Goal: Task Accomplishment & Management: Manage account settings

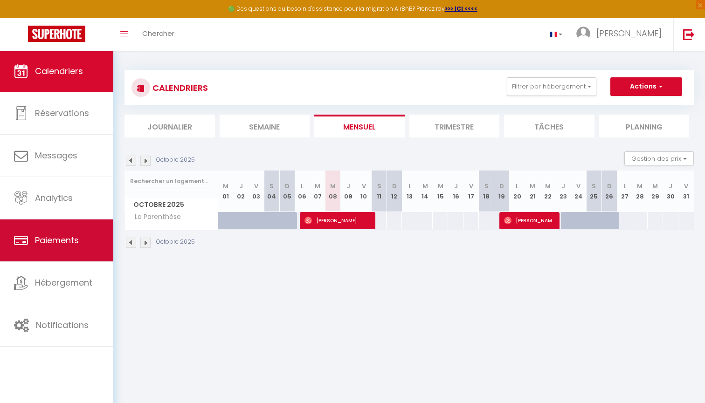
click at [60, 233] on link "Paiements" at bounding box center [56, 240] width 113 height 42
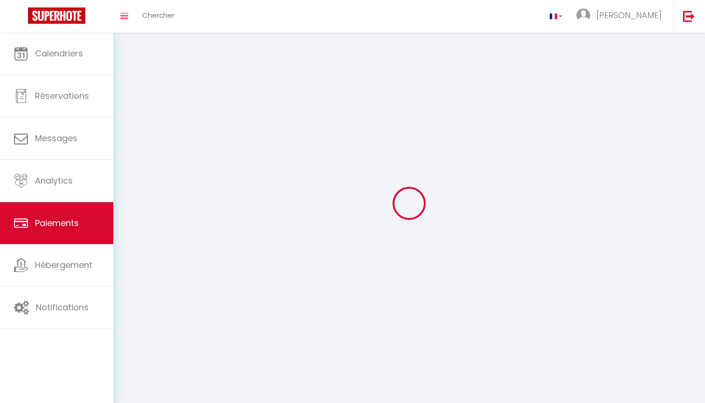
select select "2"
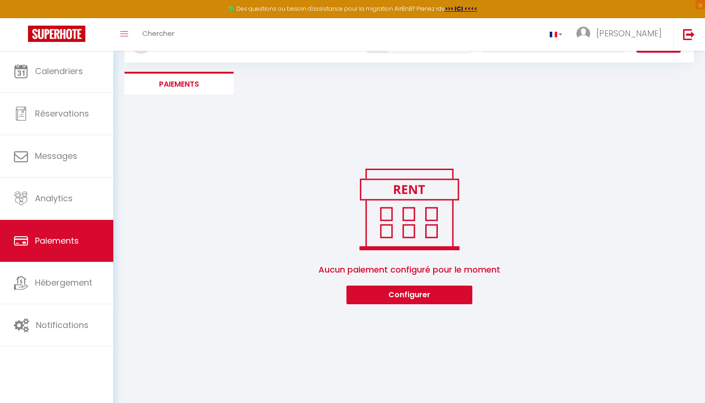
scroll to position [44, 0]
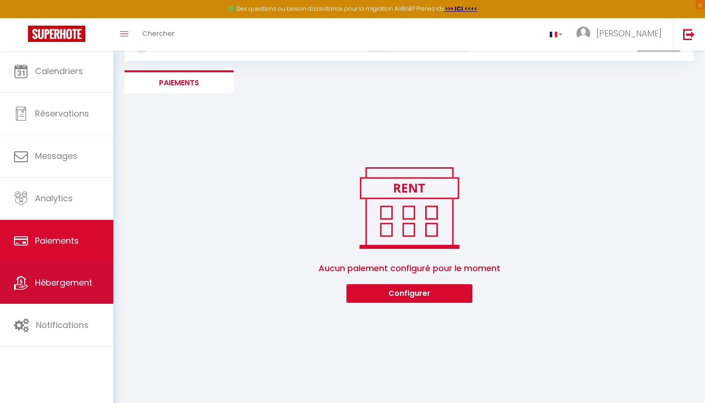
click at [47, 287] on span "Hébergement" at bounding box center [63, 283] width 57 height 12
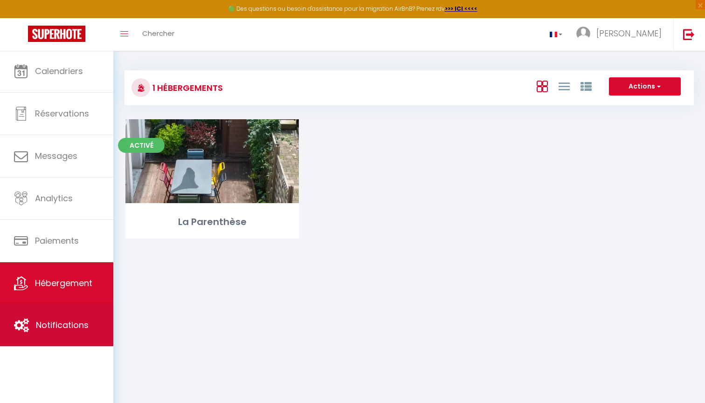
click at [51, 324] on span "Notifications" at bounding box center [62, 325] width 53 height 12
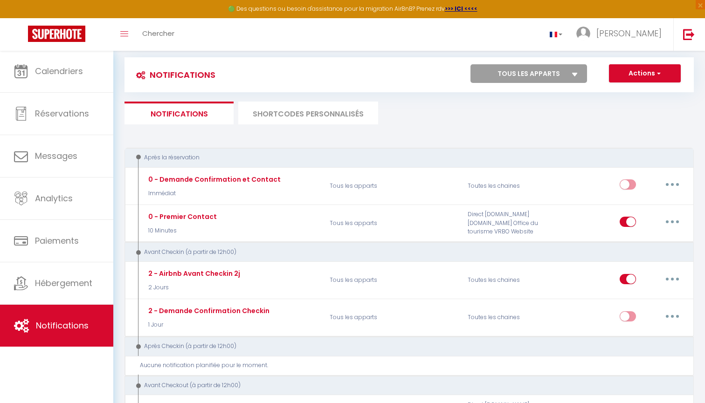
scroll to position [21, 0]
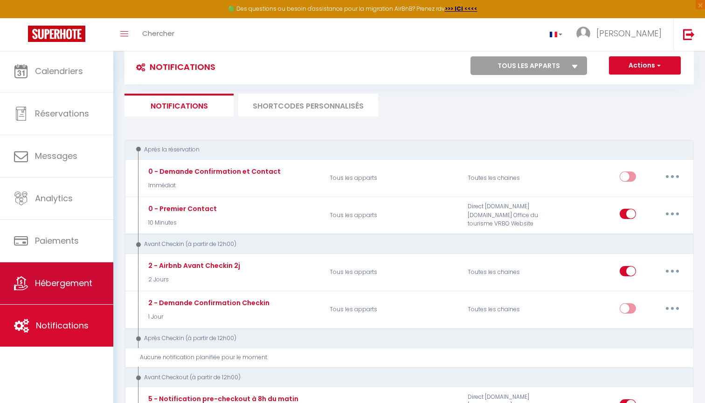
click at [72, 277] on span "Hébergement" at bounding box center [63, 283] width 57 height 12
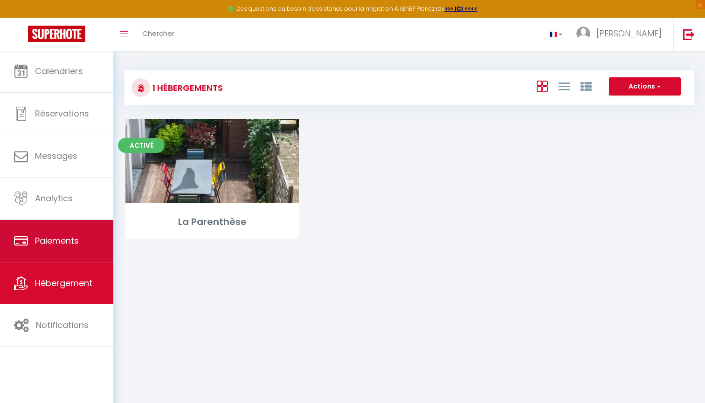
click at [71, 240] on span "Paiements" at bounding box center [57, 241] width 44 height 12
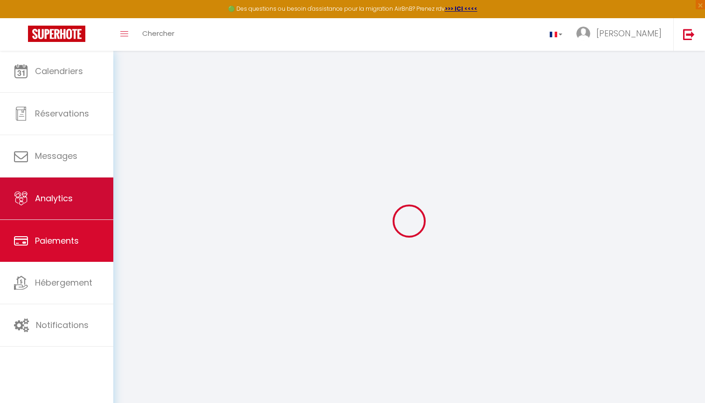
select select "2"
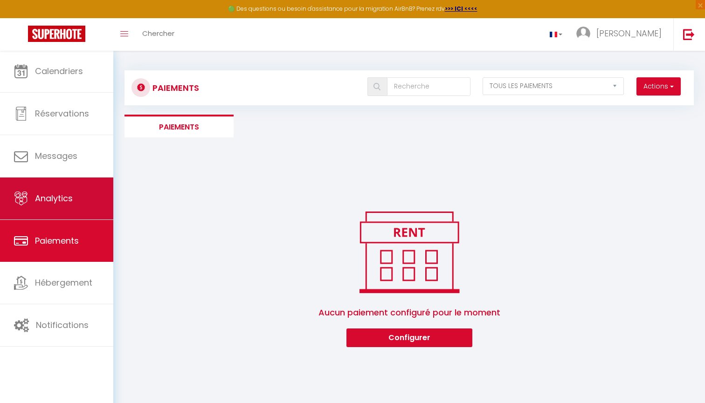
click at [69, 205] on link "Analytics" at bounding box center [56, 199] width 113 height 42
select select "2025"
select select "10"
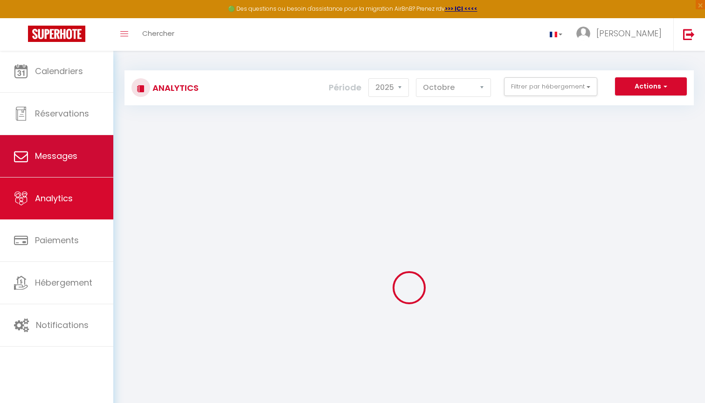
click at [68, 164] on link "Messages" at bounding box center [56, 156] width 113 height 42
select select "message"
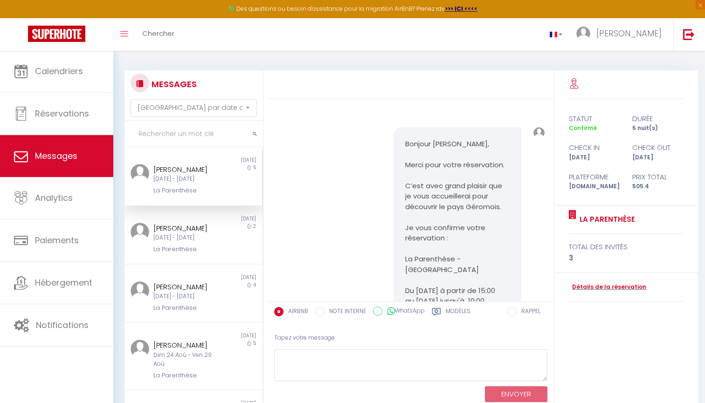
scroll to position [2229, 0]
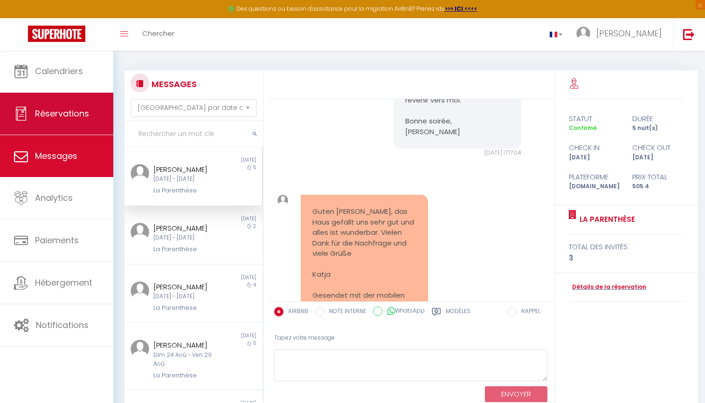
click at [67, 127] on link "Réservations" at bounding box center [56, 114] width 113 height 42
select select "not_cancelled"
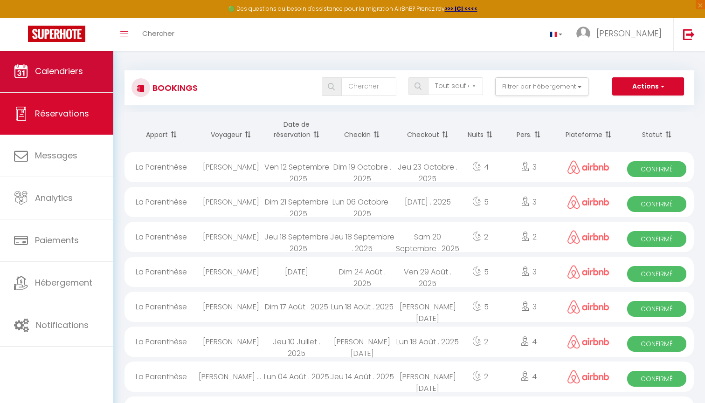
click at [98, 63] on link "Calendriers" at bounding box center [56, 71] width 113 height 42
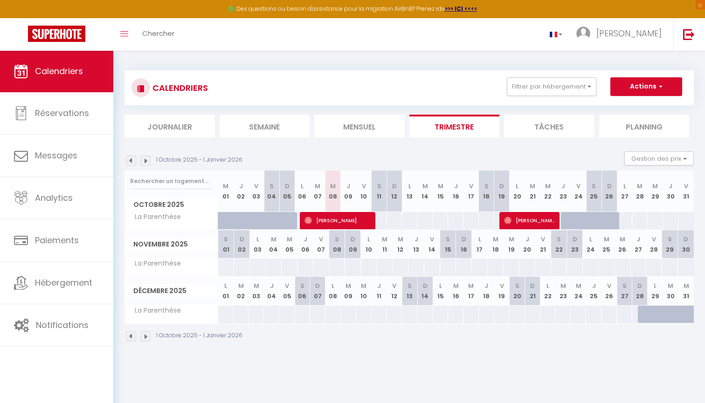
click at [625, 193] on th "L 27" at bounding box center [623, 191] width 15 height 41
click at [623, 197] on th "L 27" at bounding box center [623, 191] width 15 height 41
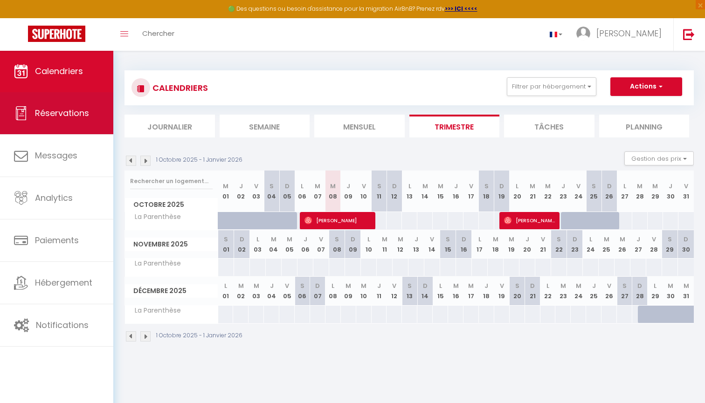
click at [71, 106] on link "Réservations" at bounding box center [56, 113] width 113 height 42
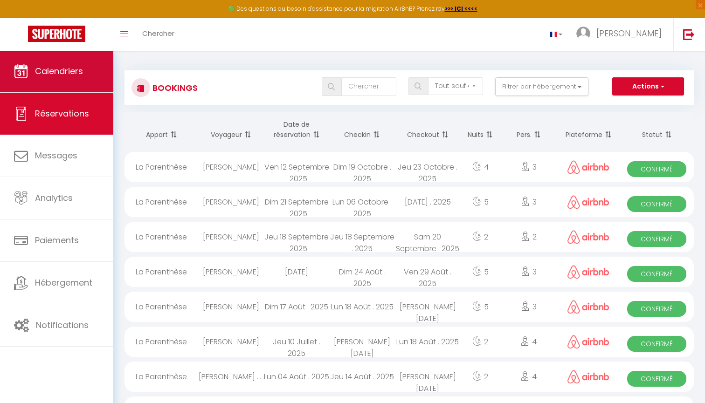
click at [65, 75] on span "Calendriers" at bounding box center [59, 71] width 48 height 12
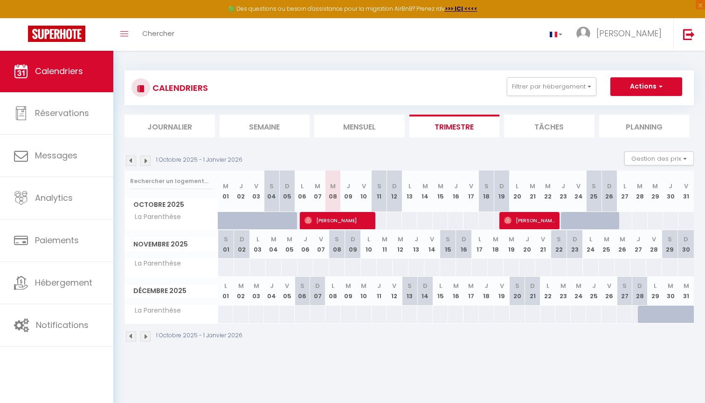
click at [622, 196] on th "L 27" at bounding box center [623, 191] width 15 height 41
click at [658, 161] on button "Gestion des prix" at bounding box center [658, 158] width 69 height 14
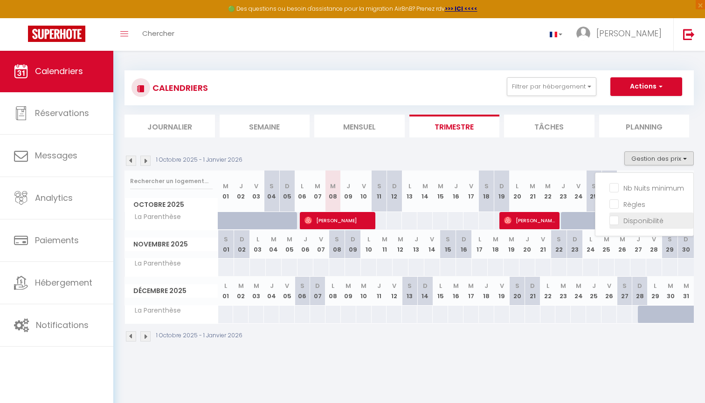
click at [616, 219] on input "Disponibilité" at bounding box center [651, 219] width 84 height 9
checkbox input "true"
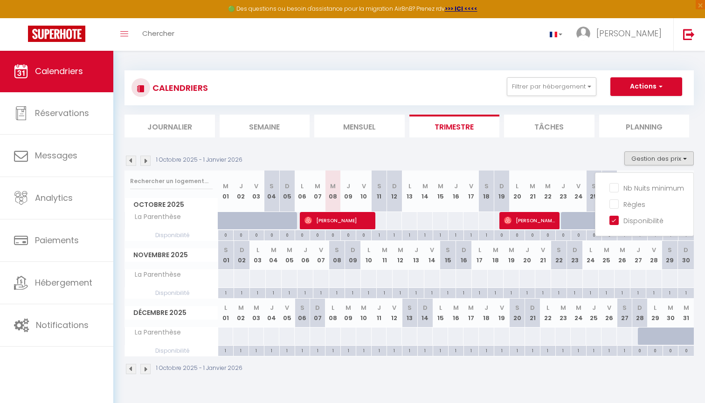
click at [603, 137] on li "Planning" at bounding box center [644, 126] width 90 height 23
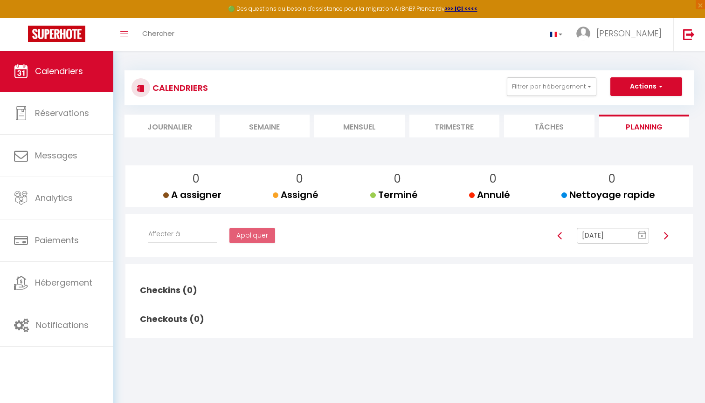
click at [628, 127] on li "Planning" at bounding box center [644, 126] width 90 height 23
click at [356, 127] on li "Mensuel" at bounding box center [359, 126] width 90 height 23
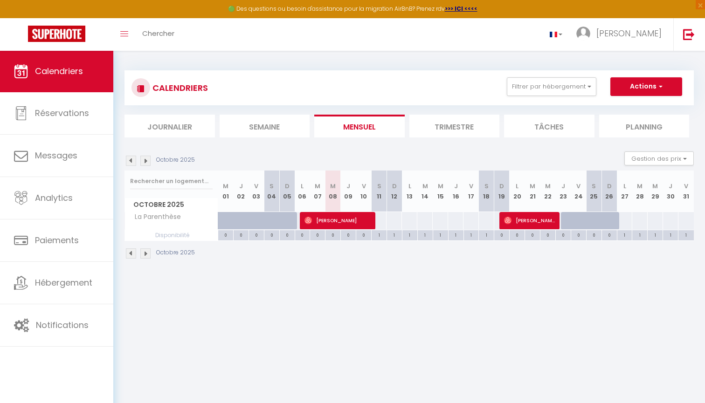
click at [651, 81] on button "Actions" at bounding box center [646, 86] width 72 height 19
click at [491, 79] on div "CALENDRIERS Filtrer par hébergement Tous La Parenthèse Effacer Sauvegarder Acti…" at bounding box center [408, 87] width 555 height 21
click at [65, 72] on span "Calendriers" at bounding box center [59, 71] width 48 height 12
click at [623, 184] on abbr "L" at bounding box center [624, 186] width 3 height 9
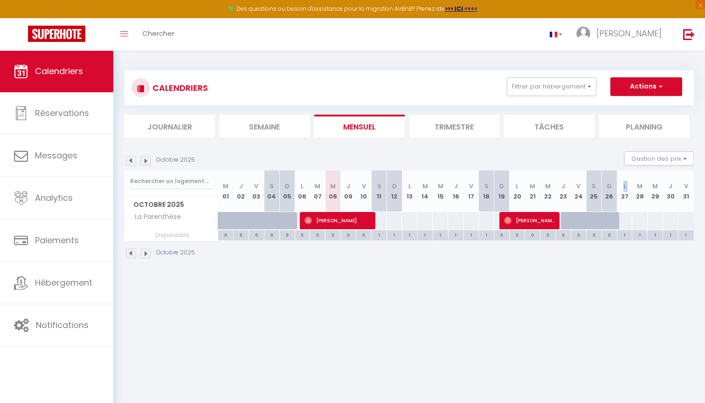
click at [623, 184] on abbr "L" at bounding box center [624, 186] width 3 height 9
click at [624, 197] on th "L 27" at bounding box center [623, 191] width 15 height 41
click at [615, 218] on div at bounding box center [614, 226] width 15 height 18
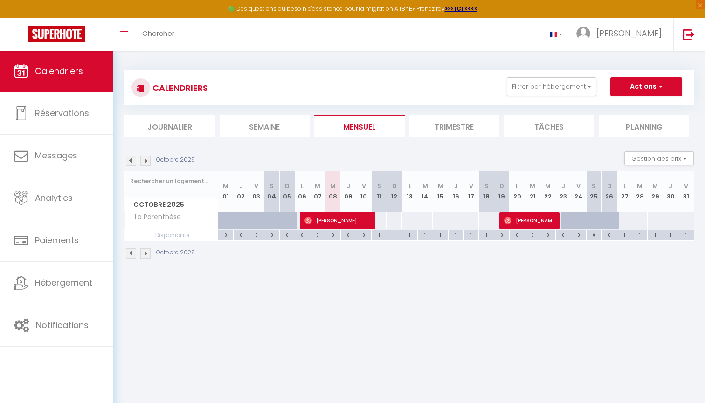
click at [615, 218] on div at bounding box center [614, 226] width 15 height 18
click at [624, 218] on div "95" at bounding box center [624, 220] width 16 height 17
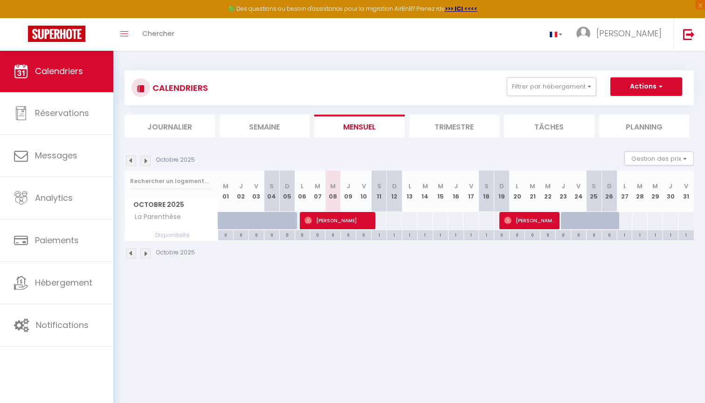
click at [624, 218] on div "95" at bounding box center [624, 220] width 16 height 17
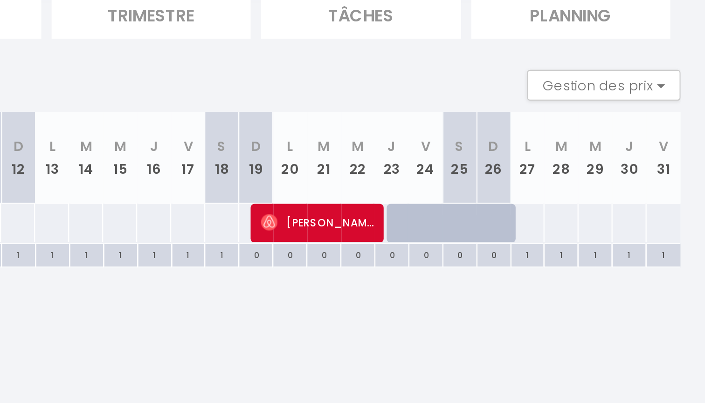
click at [616, 212] on div "95" at bounding box center [624, 220] width 16 height 17
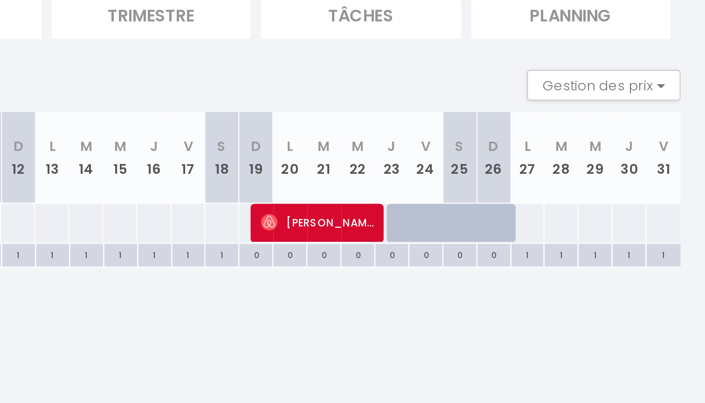
click at [616, 212] on div "95" at bounding box center [624, 220] width 16 height 17
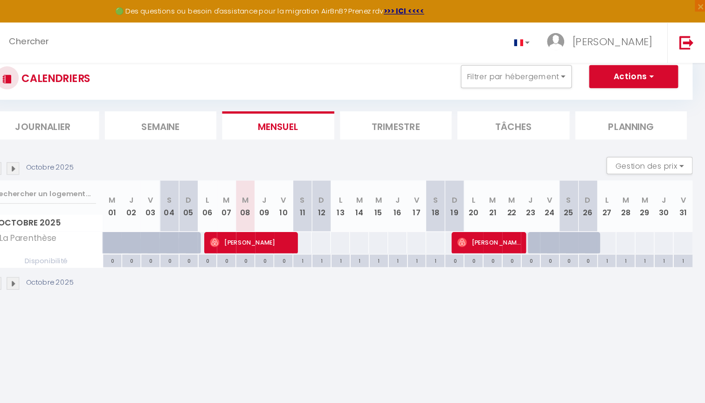
scroll to position [24, 0]
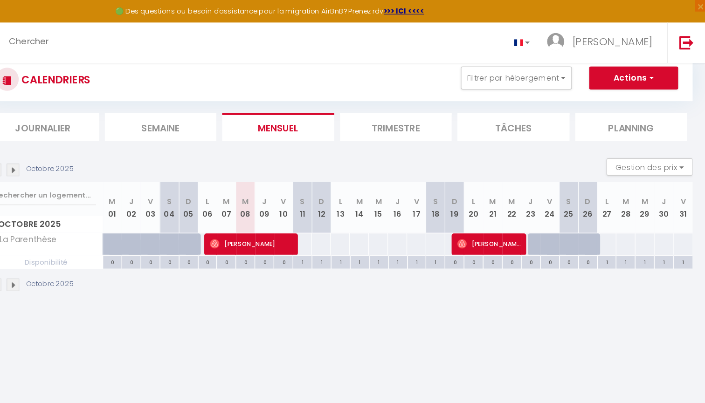
click at [616, 193] on div "95" at bounding box center [624, 196] width 16 height 17
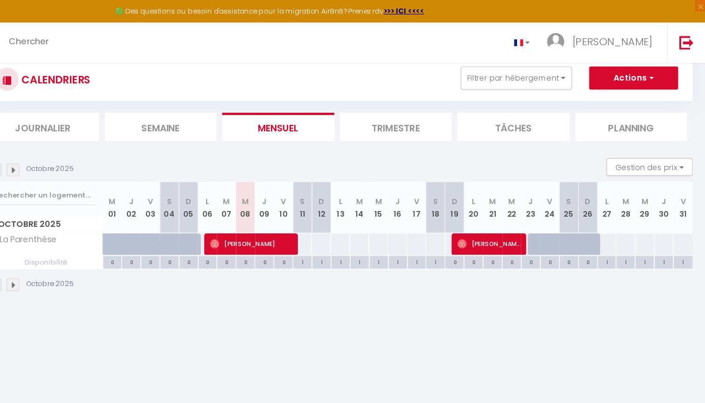
scroll to position [0, 0]
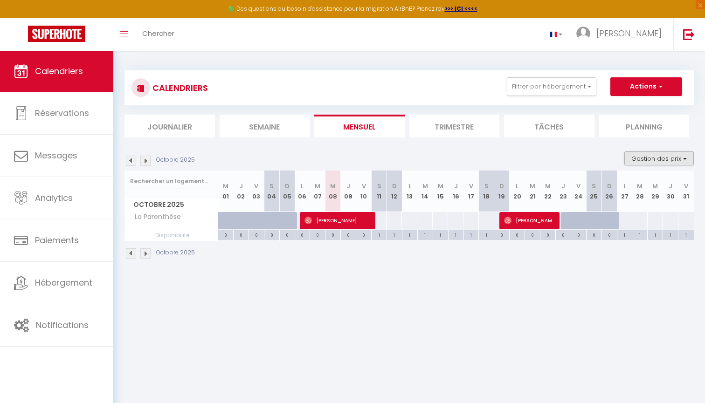
click at [677, 160] on button "Gestion des prix" at bounding box center [658, 158] width 69 height 14
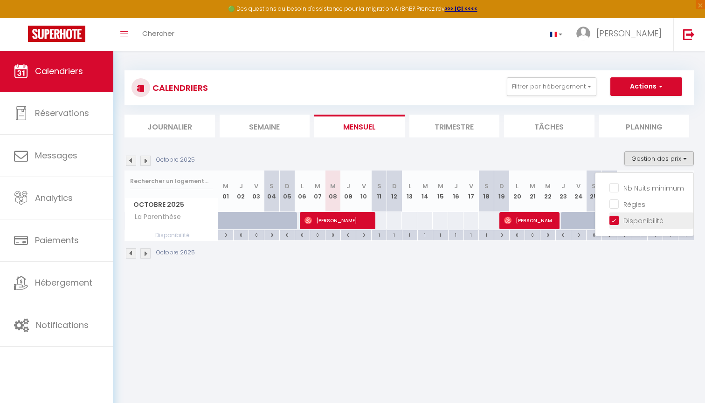
click at [633, 221] on input "Disponibilité" at bounding box center [651, 219] width 84 height 9
checkbox input "false"
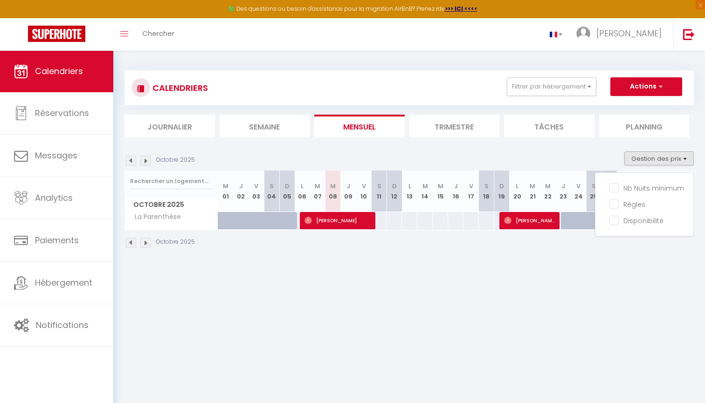
click at [623, 277] on body "🟢 Des questions ou besoin d'assistance pour la migration AirBnB? Prenez rdv >>>…" at bounding box center [352, 251] width 705 height 403
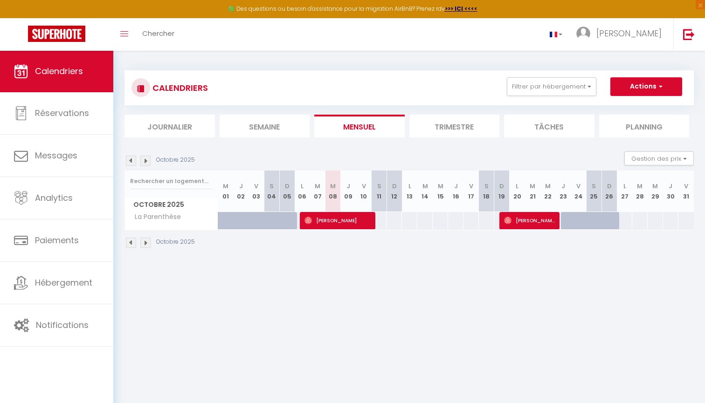
click at [623, 214] on div "95" at bounding box center [624, 220] width 16 height 17
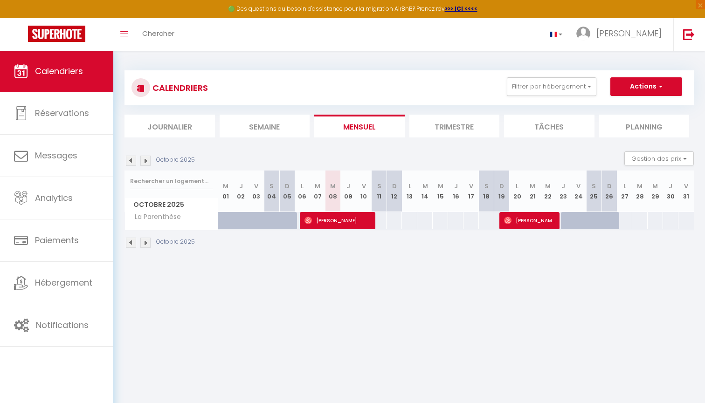
click at [469, 122] on li "Trimestre" at bounding box center [454, 126] width 90 height 23
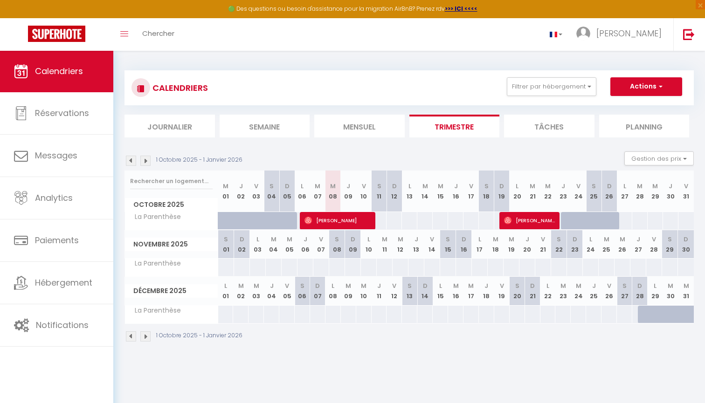
click at [625, 219] on div "95" at bounding box center [624, 220] width 16 height 17
click at [386, 118] on li "Mensuel" at bounding box center [359, 126] width 90 height 23
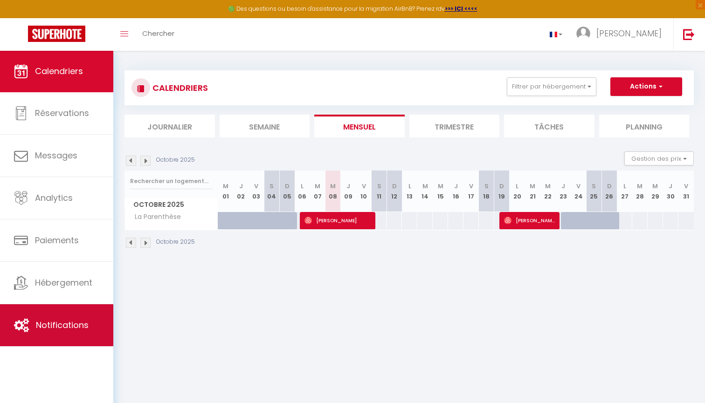
click at [75, 325] on span "Notifications" at bounding box center [62, 325] width 53 height 12
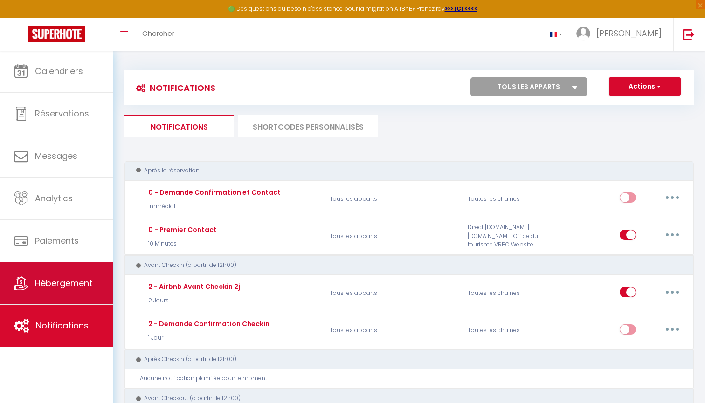
click at [69, 292] on link "Hébergement" at bounding box center [56, 283] width 113 height 42
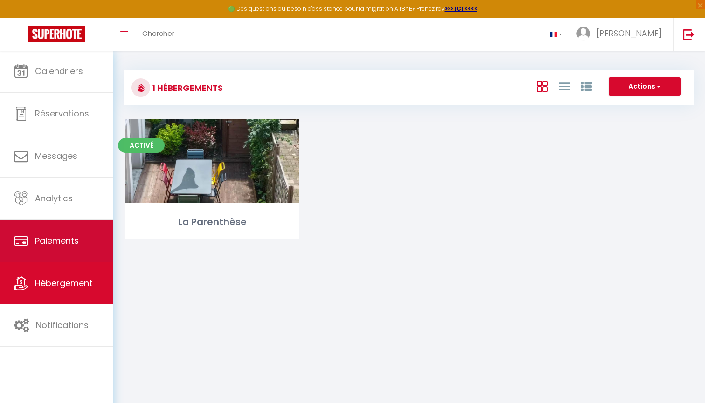
click at [57, 257] on link "Paiements" at bounding box center [56, 241] width 113 height 42
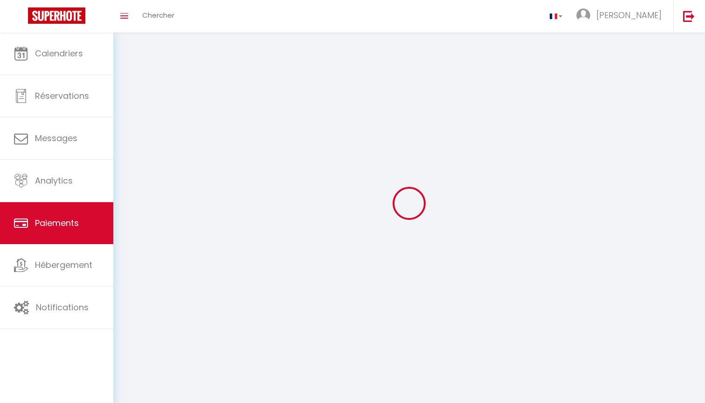
select select "2"
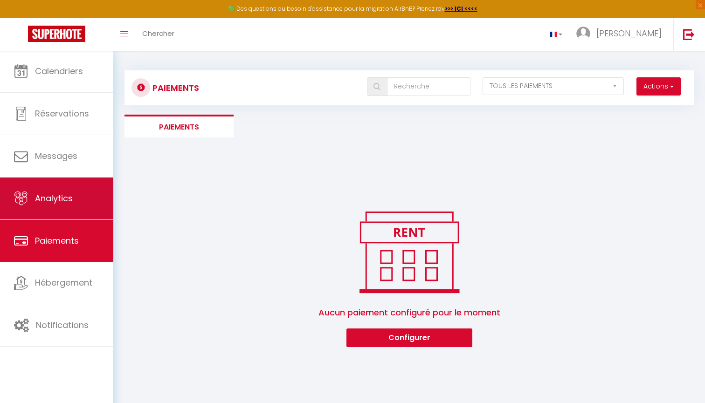
click at [44, 198] on span "Analytics" at bounding box center [54, 198] width 38 height 12
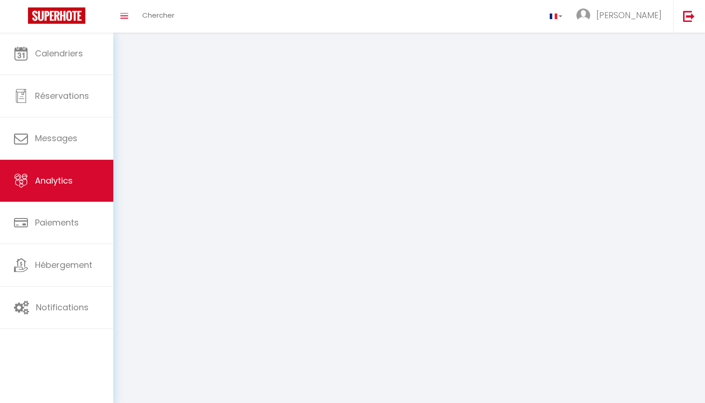
select select "2025"
select select "10"
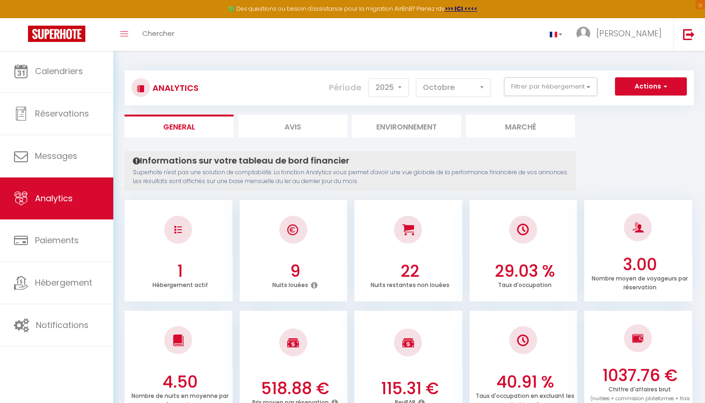
click at [295, 127] on li "Avis" at bounding box center [292, 126] width 109 height 23
select select "2025"
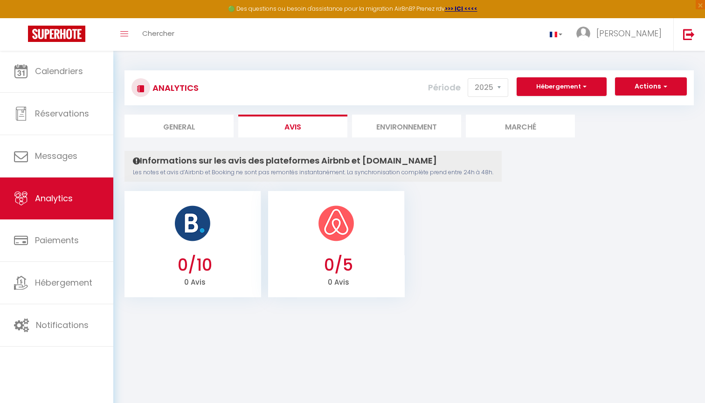
click at [386, 125] on li "Environnement" at bounding box center [406, 126] width 109 height 23
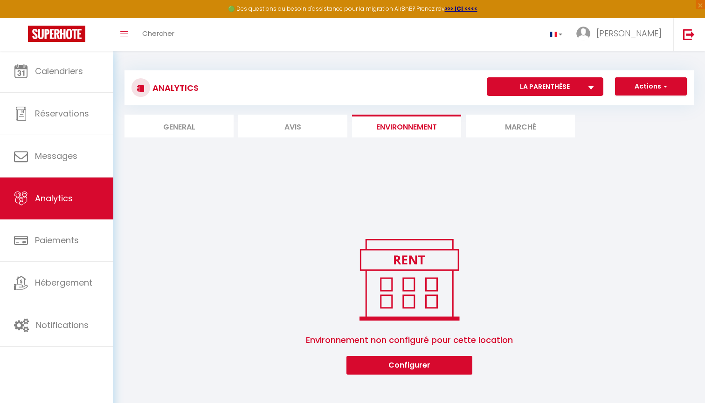
click at [522, 126] on li "Marché" at bounding box center [520, 126] width 109 height 23
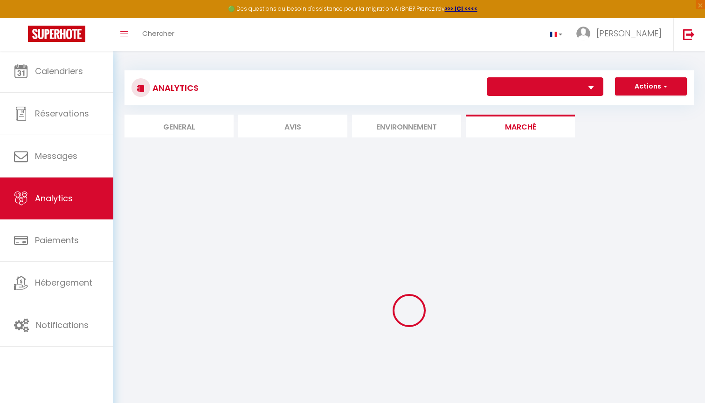
select select "69736"
select select "2"
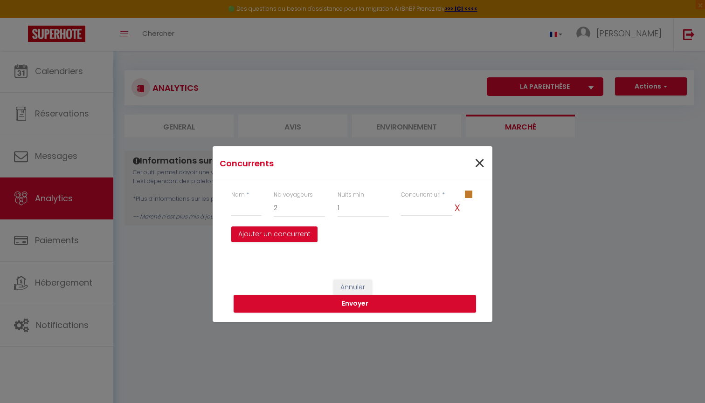
click at [481, 162] on span "×" at bounding box center [479, 164] width 12 height 28
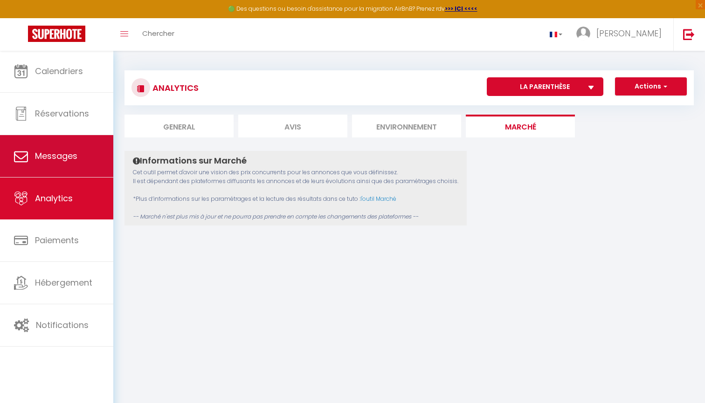
click at [48, 151] on span "Messages" at bounding box center [56, 156] width 42 height 12
select select "message"
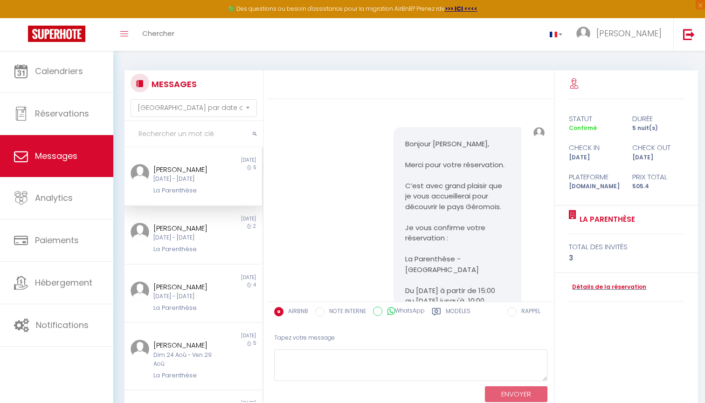
scroll to position [2229, 0]
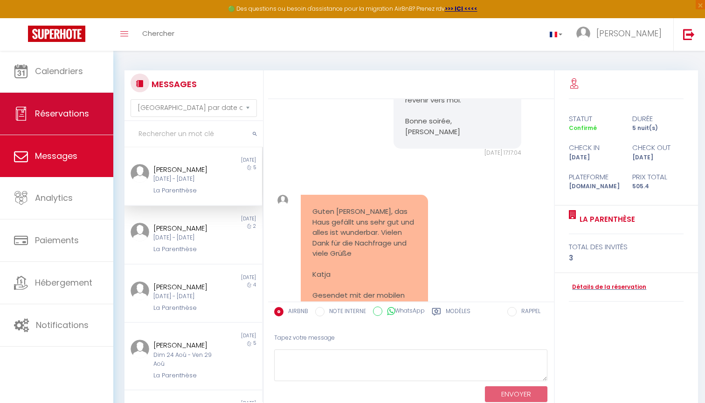
click at [51, 116] on span "Réservations" at bounding box center [62, 114] width 54 height 12
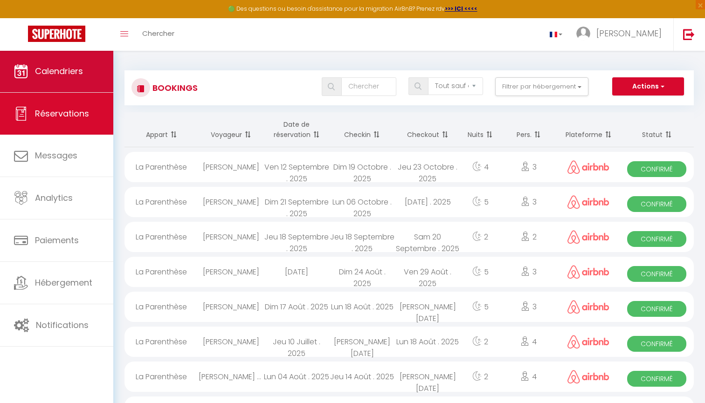
click at [55, 77] on link "Calendriers" at bounding box center [56, 71] width 113 height 42
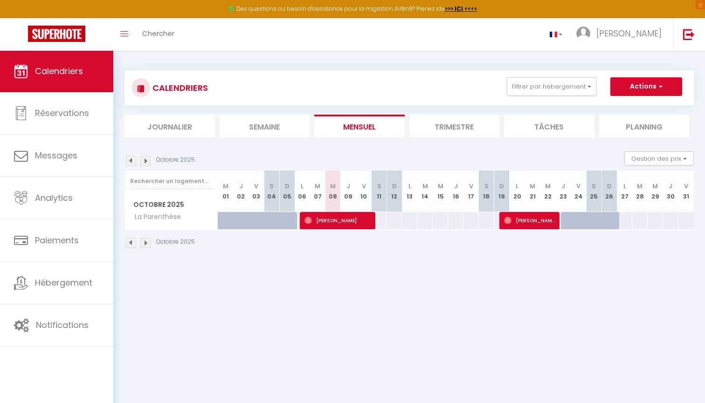
click at [624, 224] on div "95" at bounding box center [624, 220] width 16 height 17
click at [626, 215] on div "95" at bounding box center [624, 220] width 16 height 17
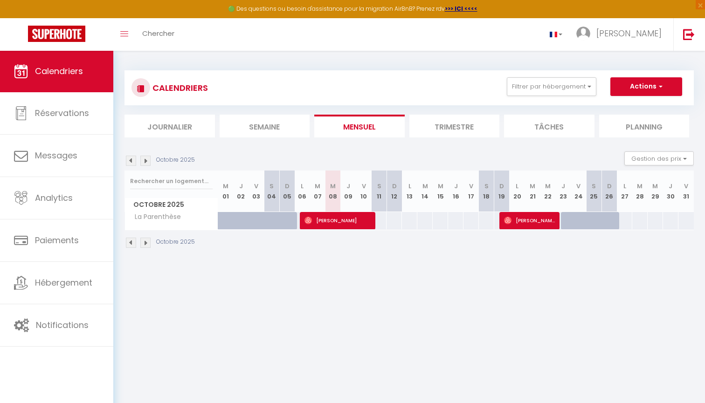
click at [626, 215] on div "95" at bounding box center [624, 220] width 16 height 17
click at [627, 218] on div "95" at bounding box center [624, 220] width 16 height 17
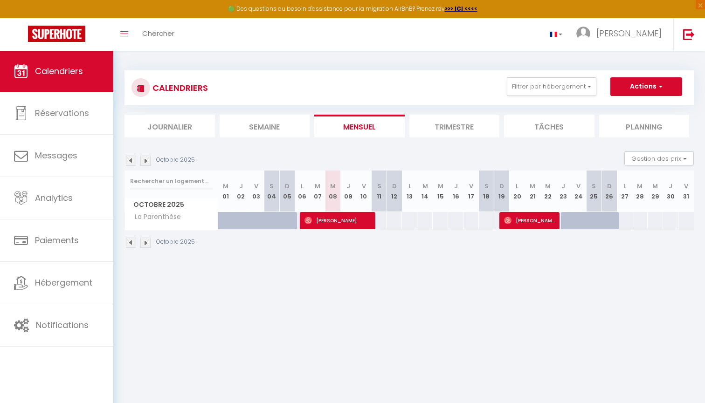
click at [627, 218] on div "95" at bounding box center [624, 220] width 16 height 17
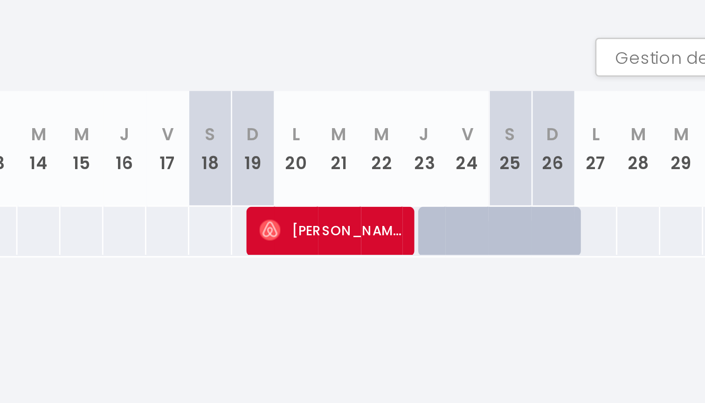
click at [616, 212] on div "95" at bounding box center [624, 220] width 16 height 17
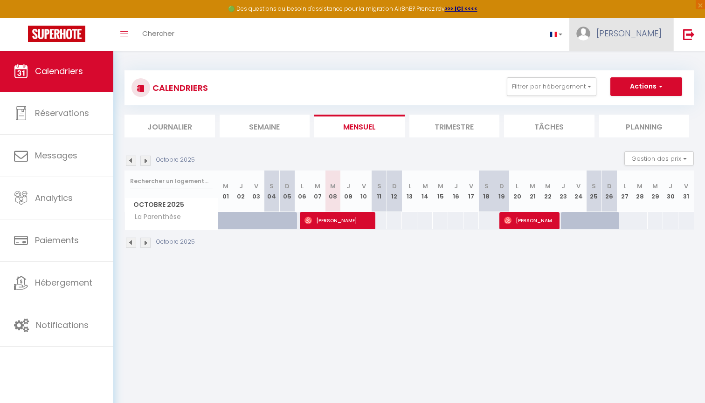
click at [653, 34] on span "[PERSON_NAME]" at bounding box center [628, 33] width 65 height 12
click at [638, 65] on link "Paramètres" at bounding box center [635, 65] width 69 height 16
select select
select select "28"
select select "fr"
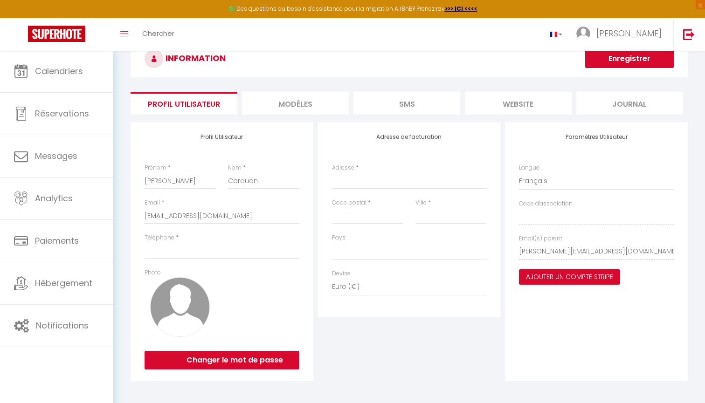
scroll to position [31, 0]
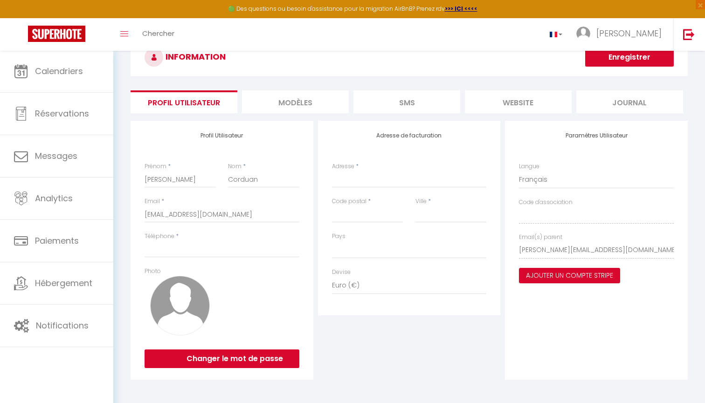
click at [308, 104] on li "MODÈLES" at bounding box center [295, 101] width 107 height 23
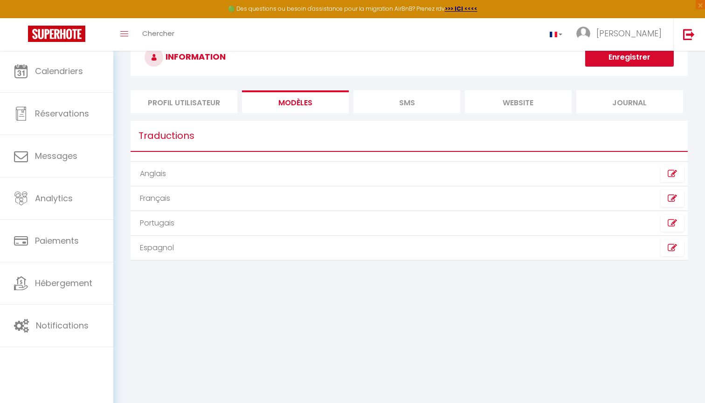
click at [399, 105] on li "SMS" at bounding box center [406, 101] width 107 height 23
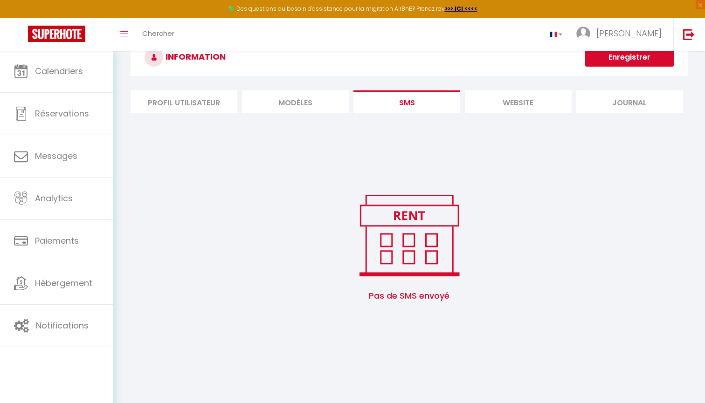
click at [520, 103] on li "website" at bounding box center [518, 101] width 107 height 23
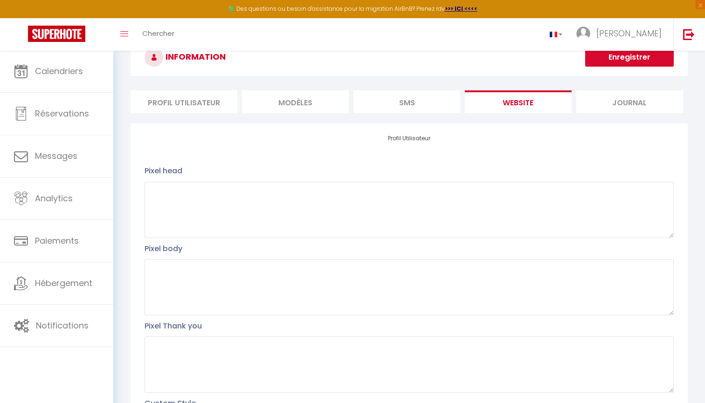
click at [637, 103] on li "Journal" at bounding box center [629, 101] width 107 height 23
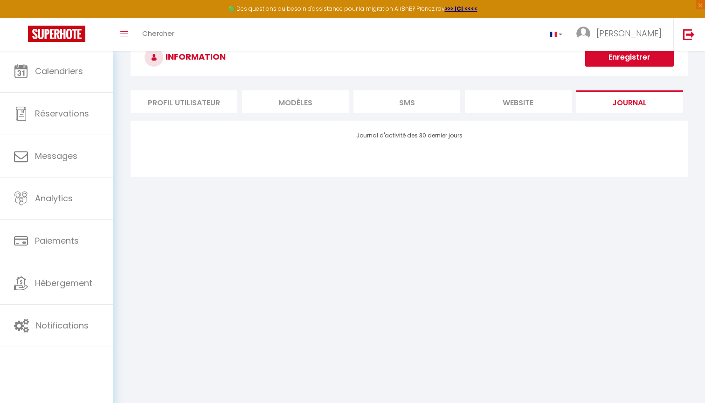
click at [279, 103] on li "MODÈLES" at bounding box center [295, 101] width 107 height 23
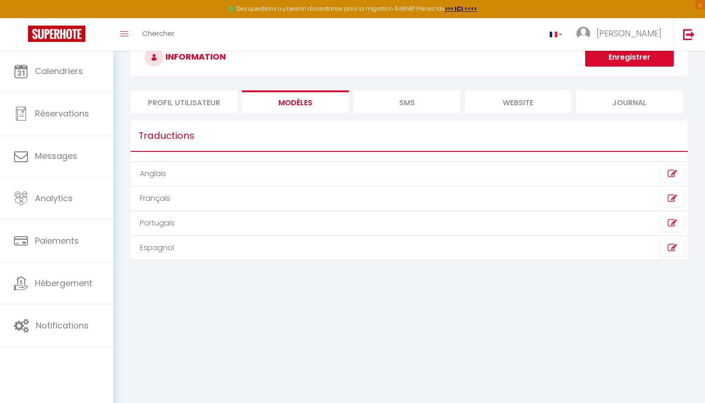
click at [188, 110] on li "Profil Utilisateur" at bounding box center [183, 101] width 107 height 23
select select
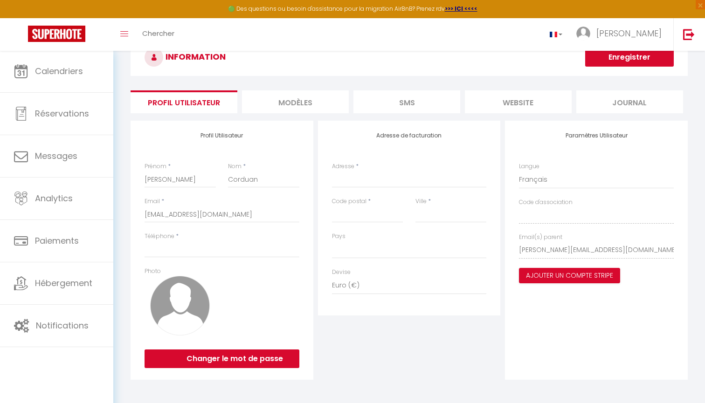
scroll to position [30, 0]
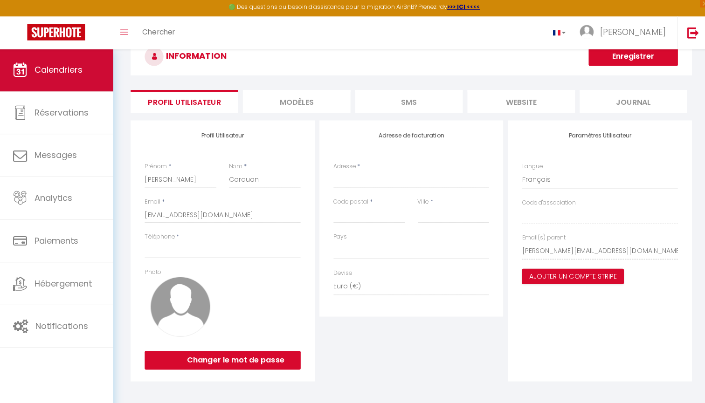
click at [67, 65] on span "Calendriers" at bounding box center [59, 71] width 48 height 12
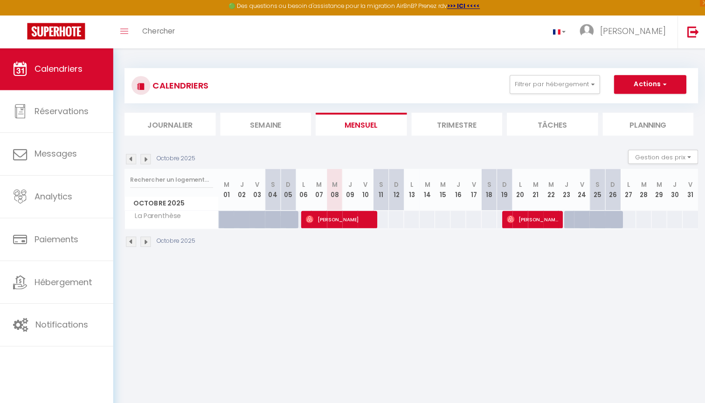
click at [623, 218] on div "95" at bounding box center [624, 220] width 16 height 17
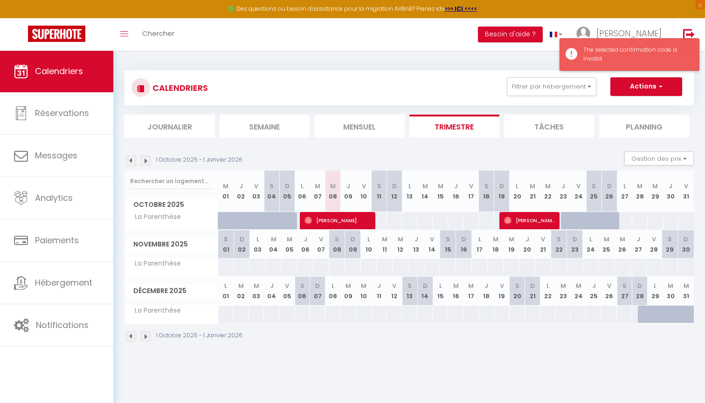
click at [671, 53] on div "The selected confirmation code is invalid." at bounding box center [636, 55] width 106 height 18
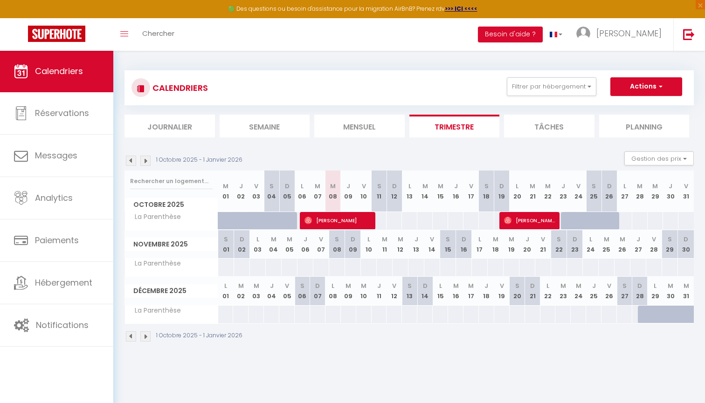
click at [591, 248] on th "L 24" at bounding box center [590, 244] width 16 height 28
click at [647, 34] on span "[PERSON_NAME]" at bounding box center [628, 33] width 65 height 12
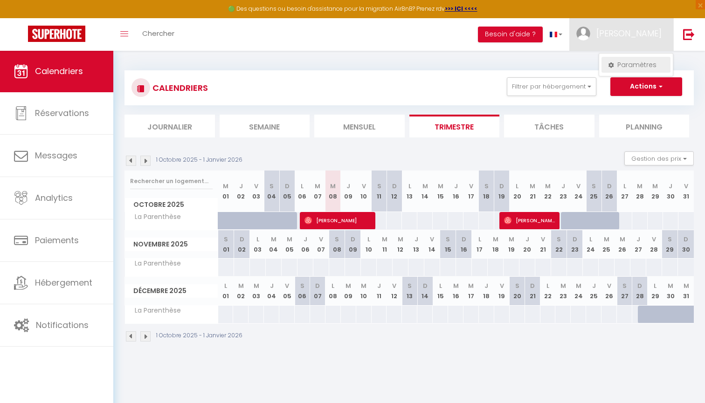
click at [621, 69] on link "Paramètres" at bounding box center [635, 65] width 69 height 16
select select
select select "28"
select select "fr"
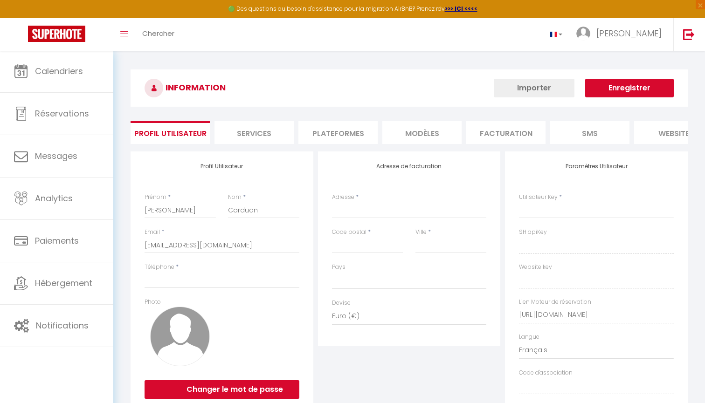
select select
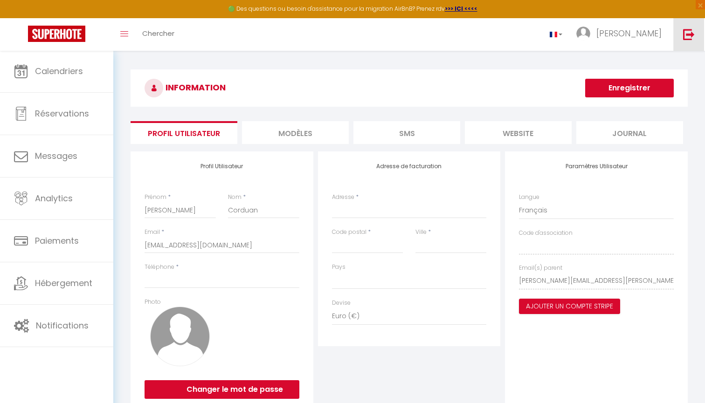
click at [686, 35] on img at bounding box center [689, 34] width 12 height 12
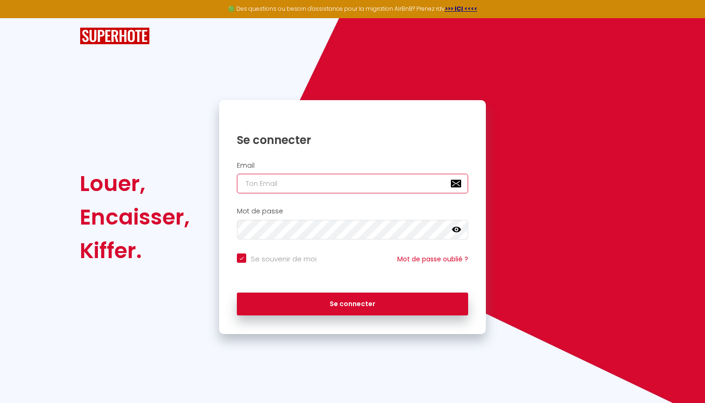
type input "m"
checkbox input "true"
type input "ma"
checkbox input "true"
type input "may"
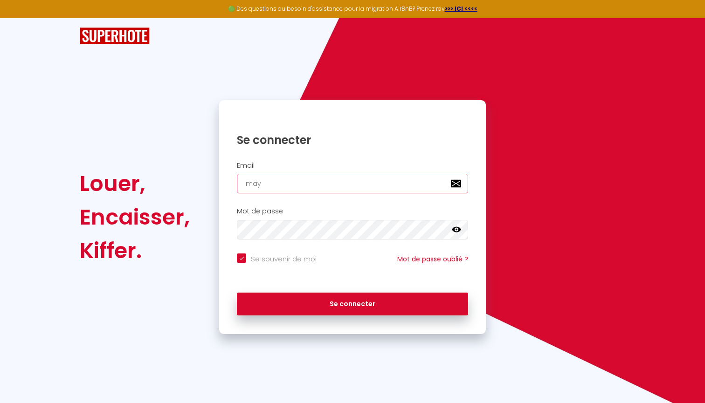
checkbox input "true"
type input "maya"
checkbox input "true"
type input "mayas"
checkbox input "true"
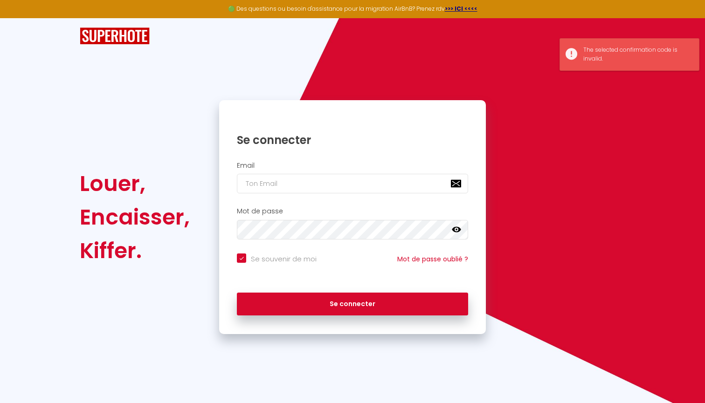
click at [660, 89] on div "Louer, Encaisser, Kiffer. Se connecter Email Mot de passe false Se souvenir de …" at bounding box center [352, 176] width 705 height 316
type input "m"
checkbox input "true"
type input "ma"
checkbox input "true"
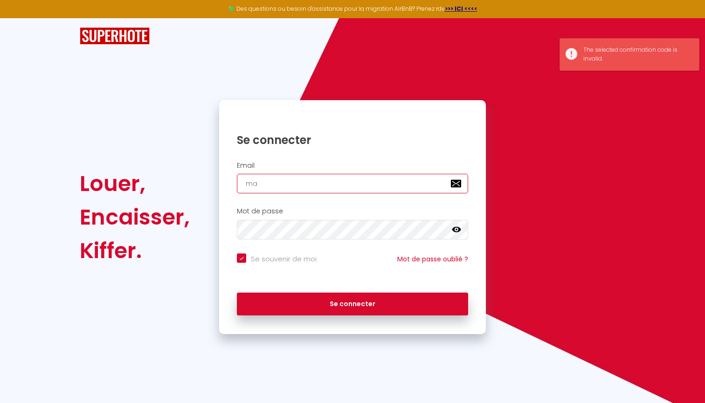
type input "may"
checkbox input "true"
type input "maya"
checkbox input "true"
type input "mayas"
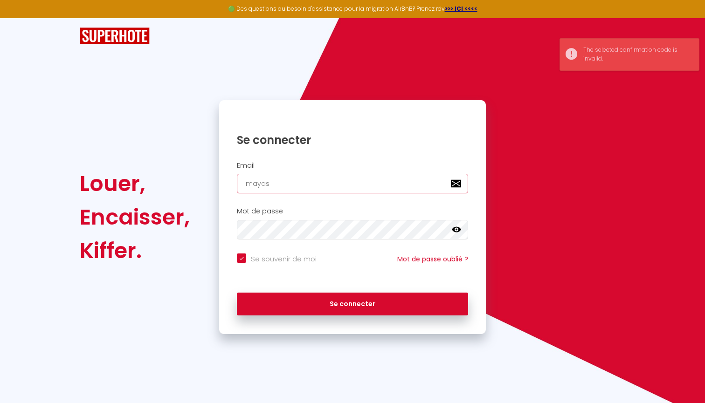
checkbox input "true"
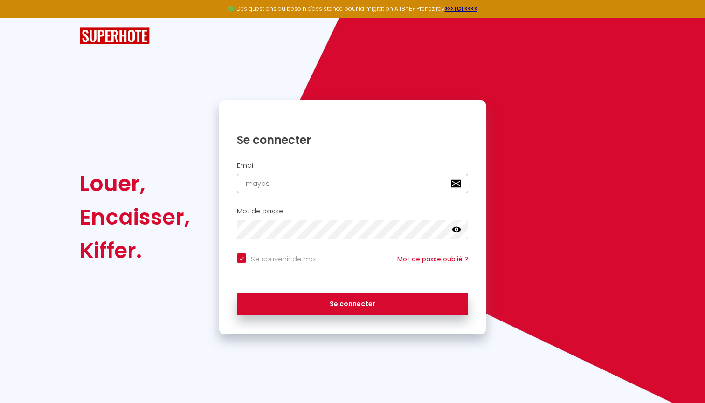
type input "mayas."
checkbox input "true"
type input "mayas.c"
checkbox input "true"
type input "mayas.co"
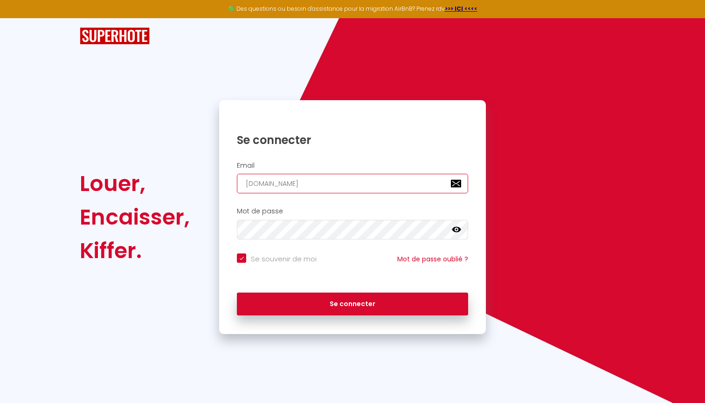
checkbox input "true"
type input "mayas.cor"
checkbox input "true"
type input "mayas.cord"
checkbox input "true"
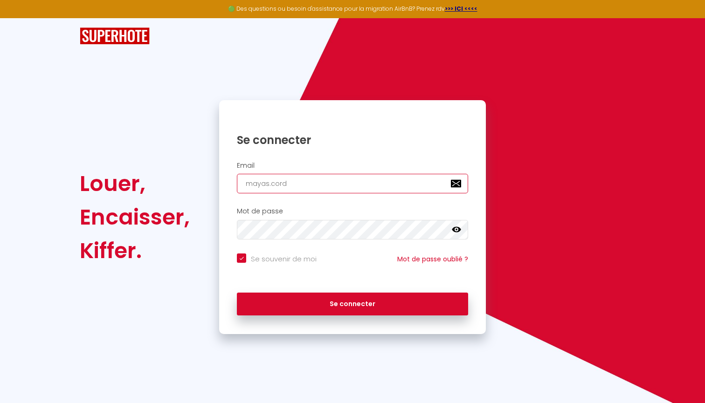
type input "mayas.cordu"
checkbox input "true"
type input "mayas.corduq"
checkbox input "true"
type input "mayas.corduqn"
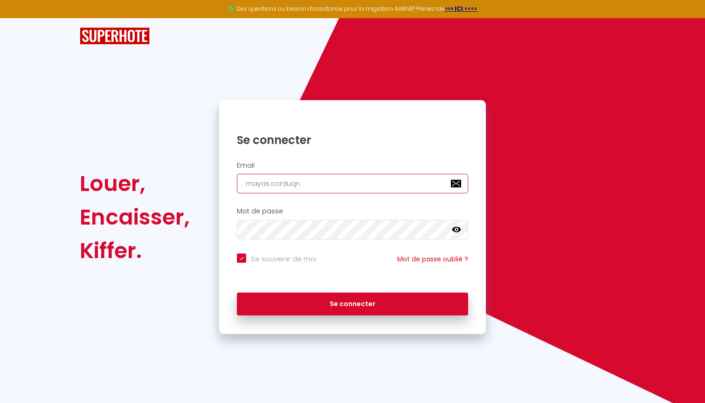
checkbox input "true"
type input "mayas.corduq"
checkbox input "true"
type input "mayas.cordu"
checkbox input "true"
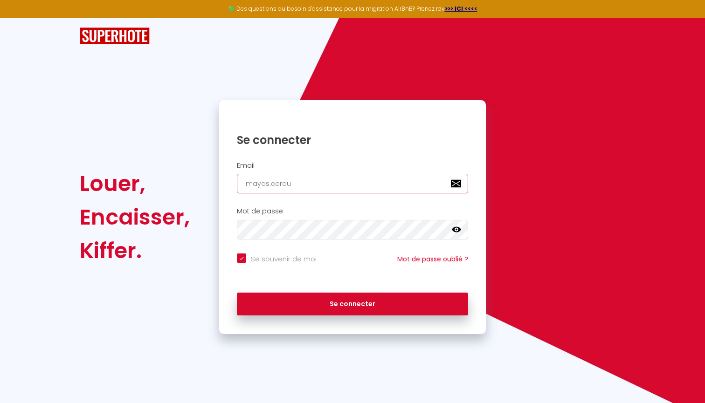
type input "mayas.cordua"
checkbox input "true"
type input "mayas.corduan"
checkbox input "true"
type input "mayas.corduan@"
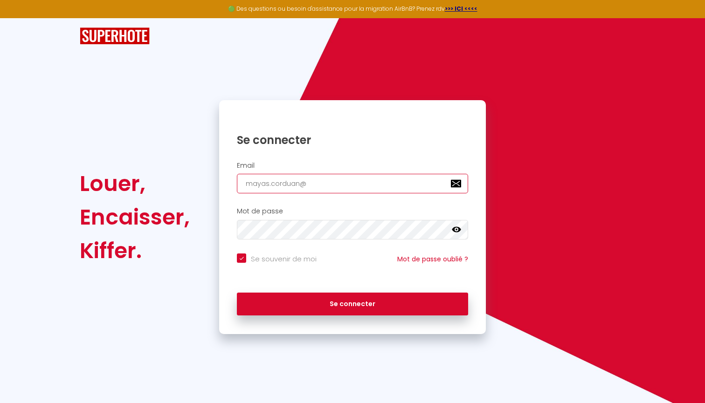
checkbox input "true"
type input "mayas.corduan@g"
checkbox input "true"
type input "mayas.corduan@gm"
checkbox input "true"
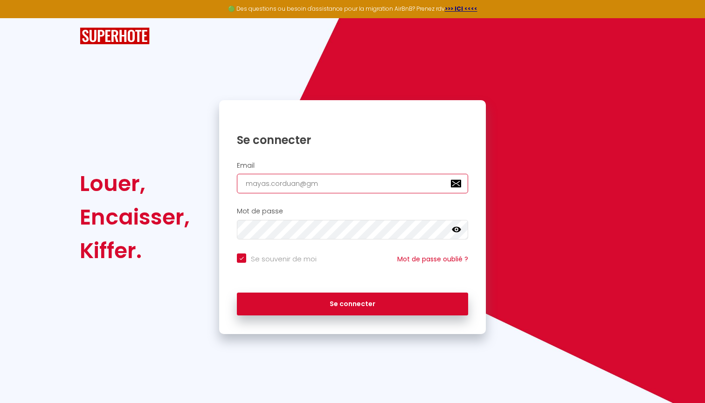
type input "mayas.corduan@gma"
checkbox input "true"
type input "mayas.corduan@gmai"
checkbox input "true"
type input "mayas.corduan@gmail"
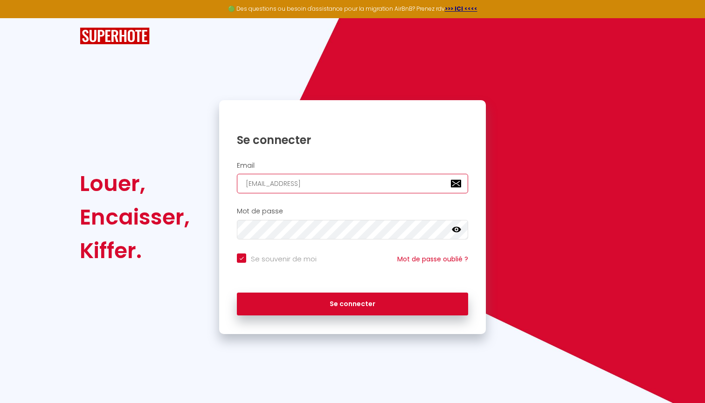
checkbox input "true"
type input "mayas.corduan@gmail."
checkbox input "true"
type input "mayas.corduan@gmail.c"
checkbox input "true"
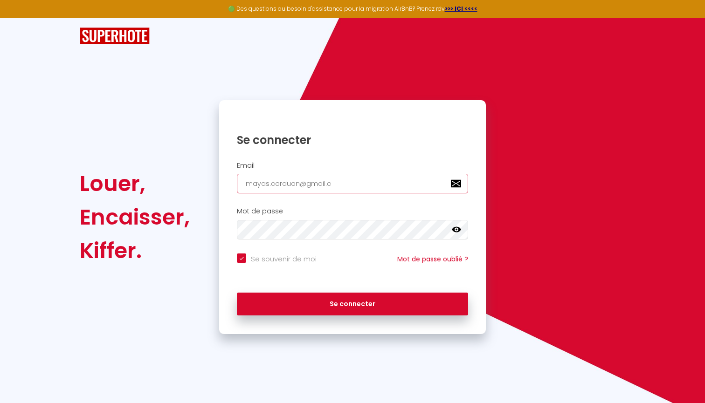
type input "mayas.corduan@gmail.co"
checkbox input "true"
type input "[EMAIL_ADDRESS][DOMAIN_NAME]"
checkbox input "true"
type input "[EMAIL_ADDRESS][DOMAIN_NAME]"
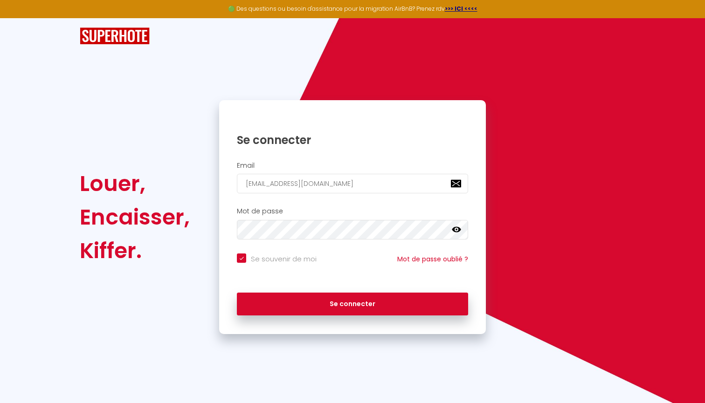
click at [459, 227] on icon at bounding box center [456, 230] width 9 height 6
click at [227, 227] on div "Mot de passe false" at bounding box center [352, 223] width 254 height 32
click at [373, 198] on div "Email mayas.corduan@gmail.com" at bounding box center [352, 180] width 267 height 46
click at [374, 188] on input "[EMAIL_ADDRESS][DOMAIN_NAME]" at bounding box center [352, 184] width 231 height 20
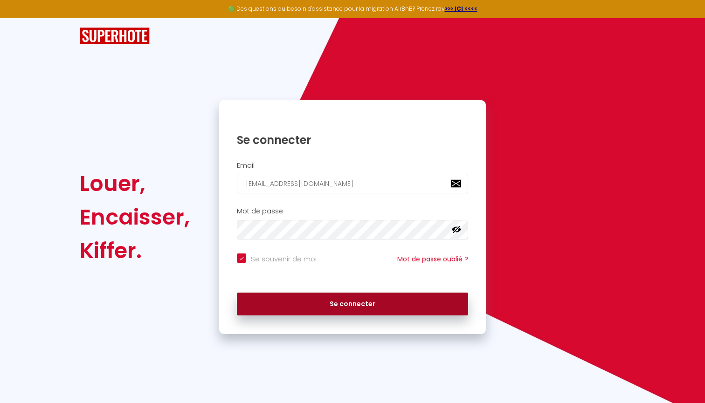
click at [340, 300] on button "Se connecter" at bounding box center [352, 304] width 231 height 23
checkbox input "true"
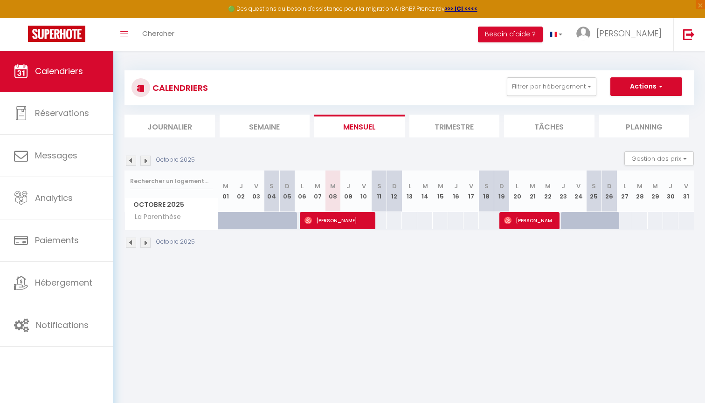
click at [624, 194] on th "L 27" at bounding box center [623, 191] width 15 height 41
click at [471, 125] on li "Trimestre" at bounding box center [454, 126] width 90 height 23
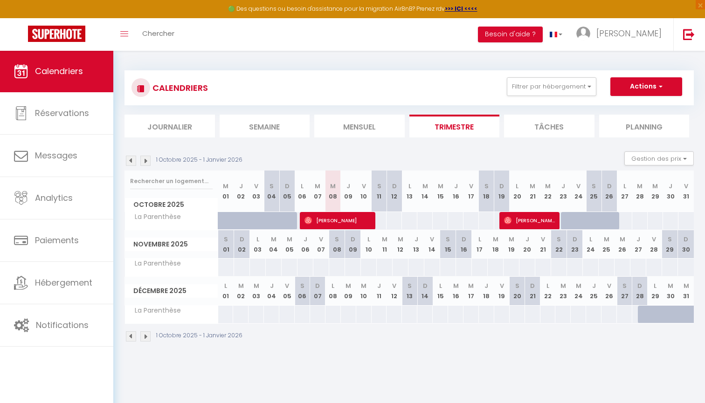
click at [621, 215] on div "95" at bounding box center [624, 220] width 16 height 17
click at [626, 216] on div "95" at bounding box center [624, 220] width 16 height 17
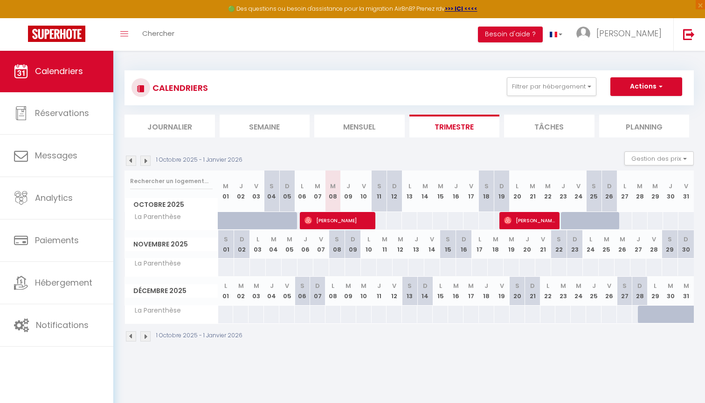
click at [626, 216] on div "95" at bounding box center [624, 220] width 16 height 17
click at [363, 127] on li "Mensuel" at bounding box center [359, 126] width 90 height 23
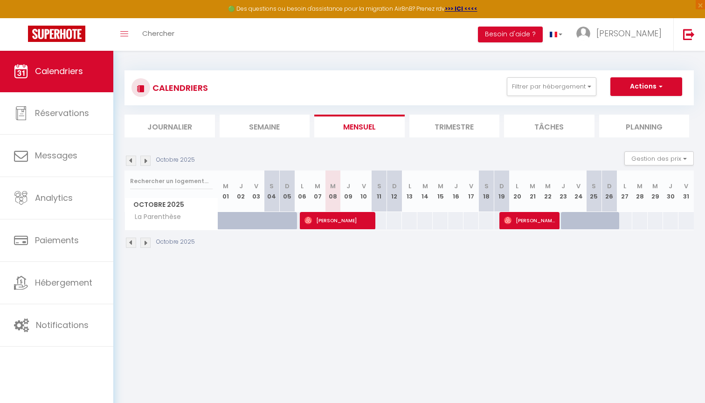
click at [274, 128] on li "Semaine" at bounding box center [264, 126] width 90 height 23
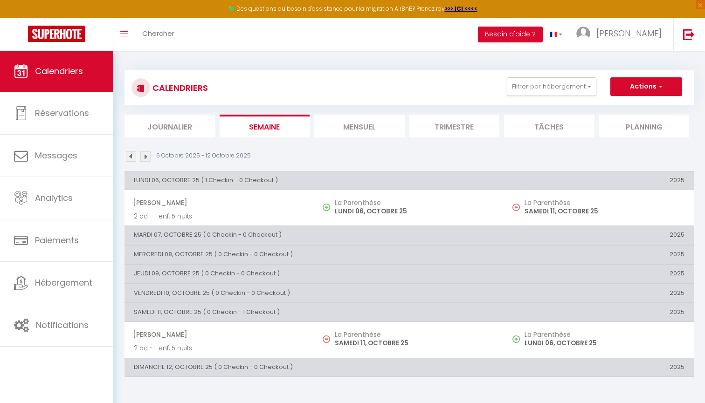
click at [194, 127] on li "Journalier" at bounding box center [169, 126] width 90 height 23
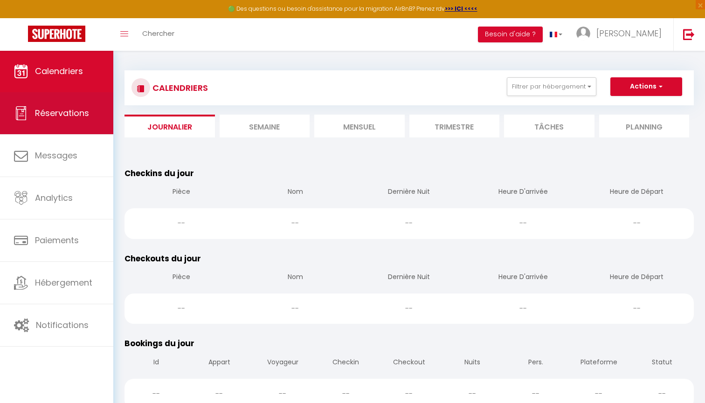
click at [91, 122] on link "Réservations" at bounding box center [56, 113] width 113 height 42
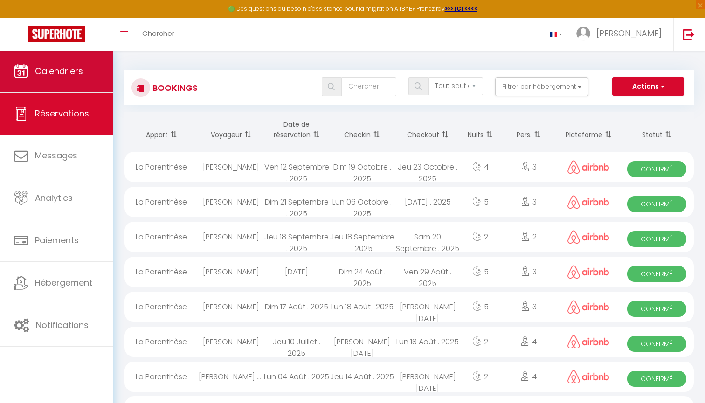
click at [54, 71] on span "Calendriers" at bounding box center [59, 71] width 48 height 12
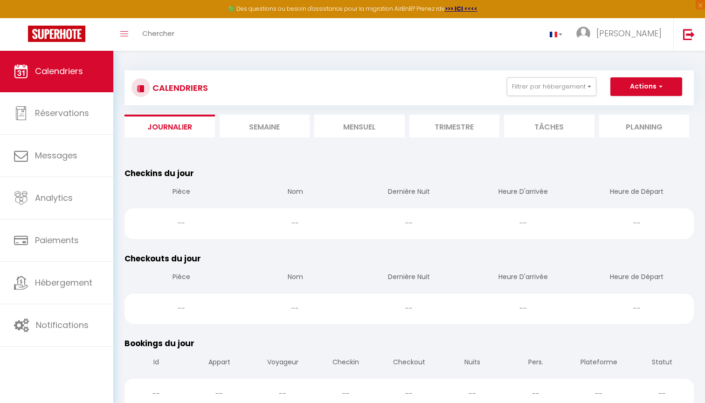
click at [71, 72] on span "Calendriers" at bounding box center [59, 71] width 48 height 12
click at [123, 35] on icon "Toggle menubar" at bounding box center [124, 34] width 8 height 6
click at [124, 34] on span at bounding box center [124, 34] width 8 height 1
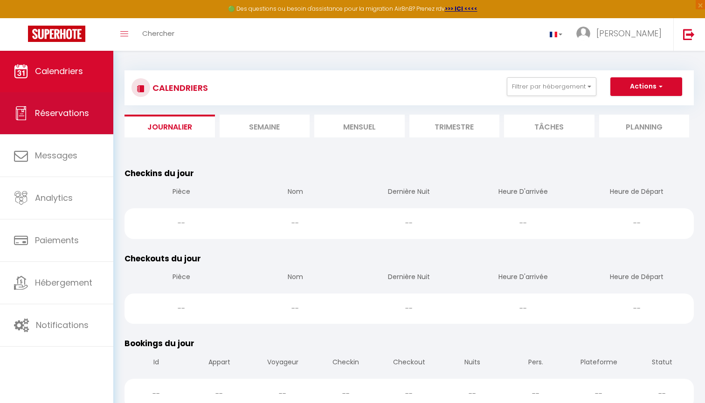
click at [72, 106] on link "Réservations" at bounding box center [56, 113] width 113 height 42
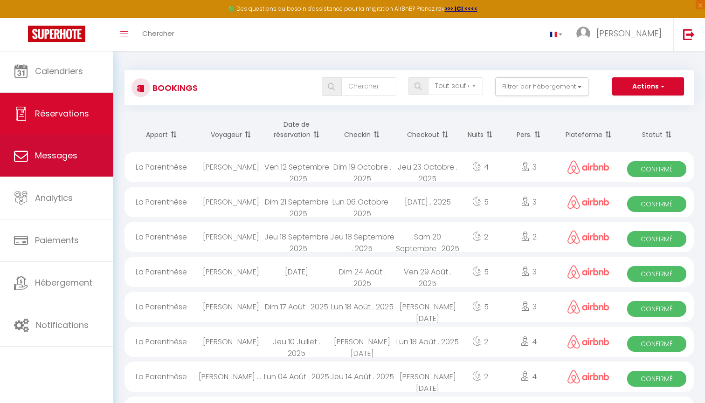
click at [88, 153] on link "Messages" at bounding box center [56, 156] width 113 height 42
select select "message"
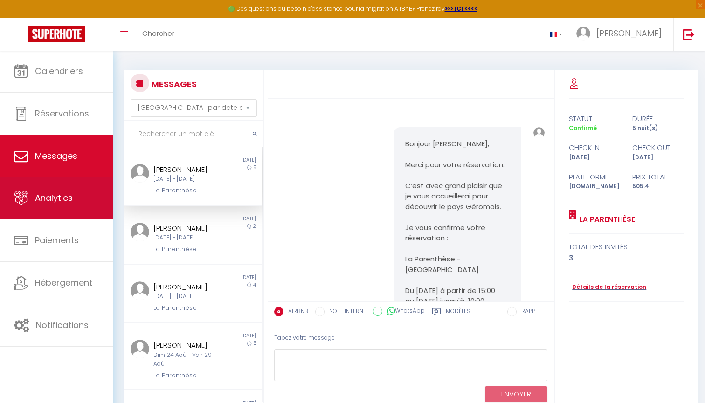
scroll to position [2229, 0]
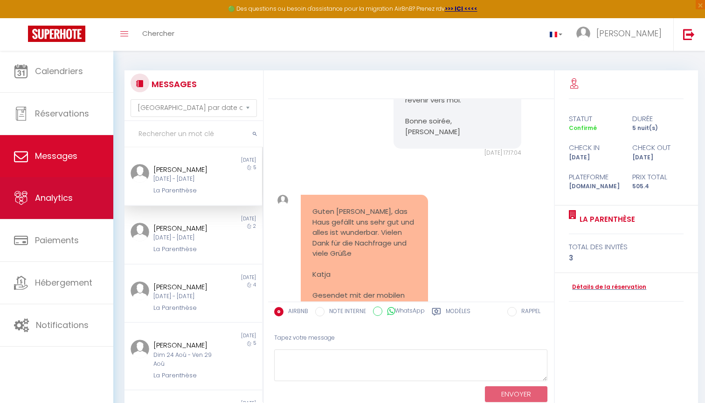
click at [74, 198] on link "Analytics" at bounding box center [56, 198] width 113 height 42
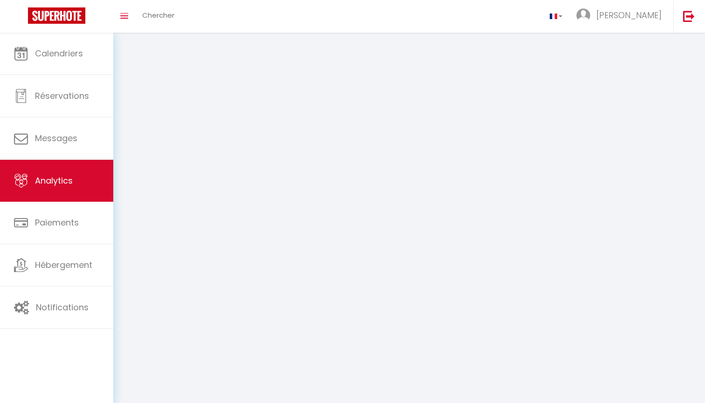
select select "2025"
select select "10"
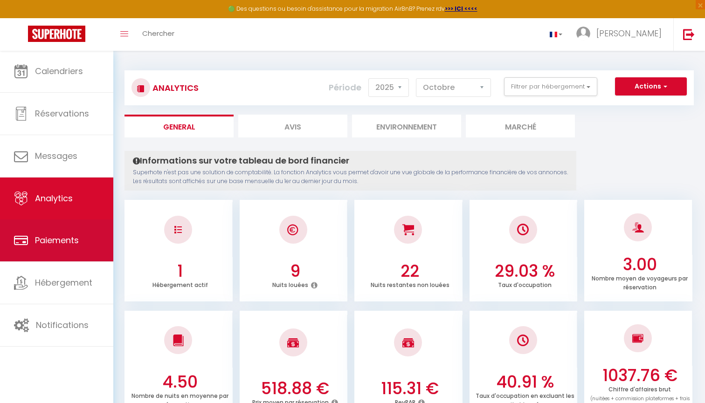
click at [81, 235] on link "Paiements" at bounding box center [56, 240] width 113 height 42
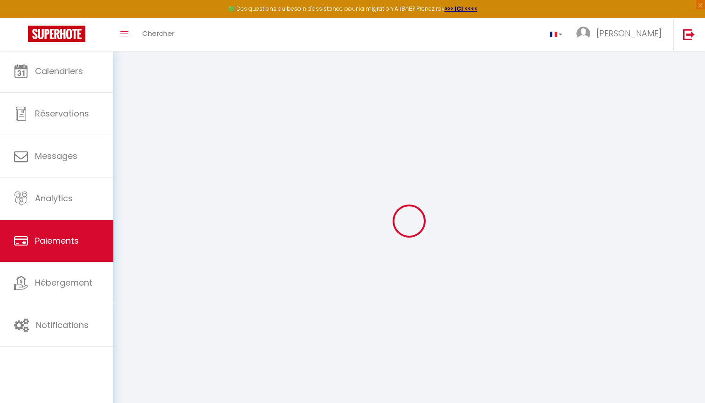
select select "2"
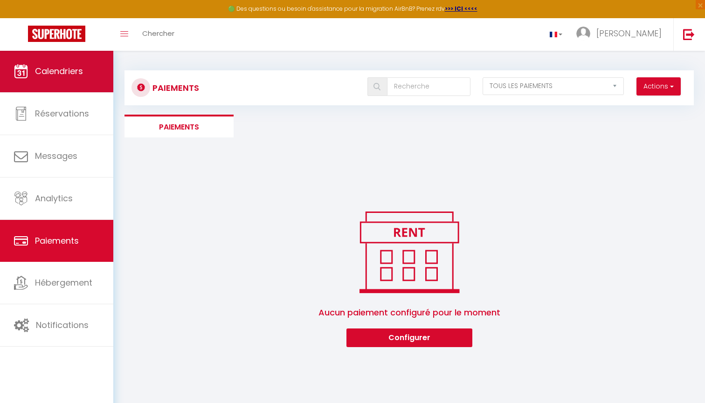
click at [72, 81] on link "Calendriers" at bounding box center [56, 71] width 113 height 42
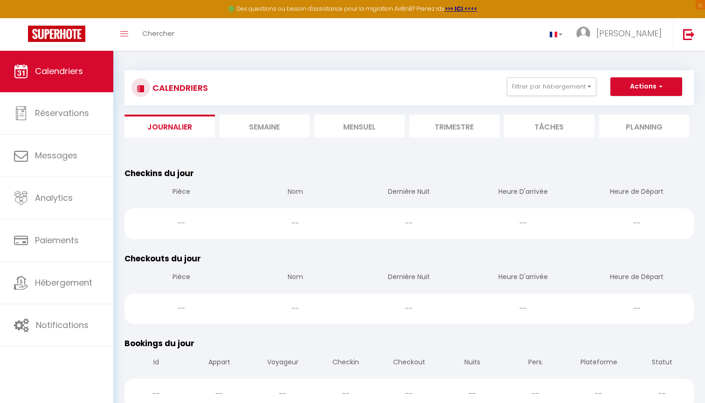
click at [366, 131] on li "Mensuel" at bounding box center [359, 126] width 90 height 23
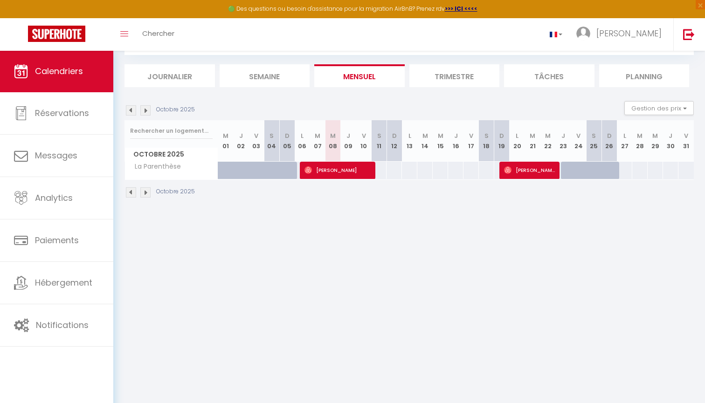
scroll to position [50, 0]
click at [624, 149] on th "L 27" at bounding box center [623, 140] width 15 height 41
click at [631, 182] on div "Octobre 2025" at bounding box center [408, 193] width 569 height 27
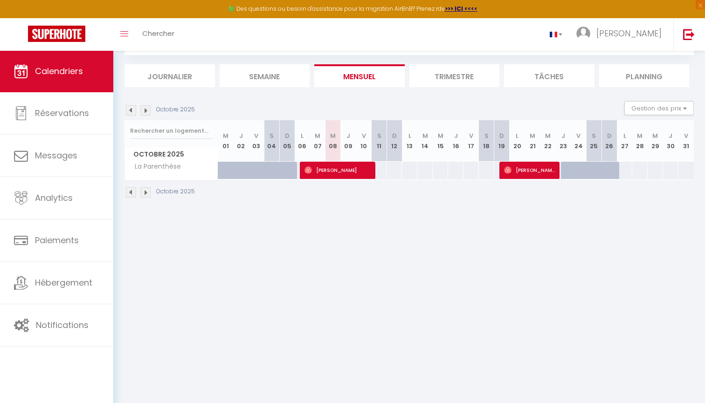
click at [627, 153] on th "L 27" at bounding box center [623, 140] width 15 height 41
click at [625, 144] on th "L 27" at bounding box center [623, 140] width 15 height 41
click at [623, 165] on div "95" at bounding box center [624, 170] width 16 height 17
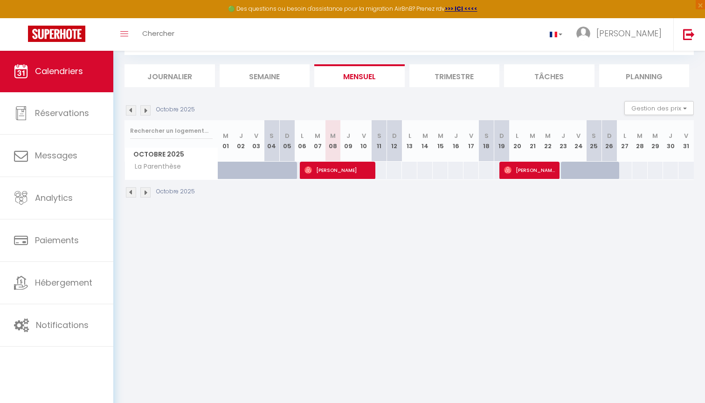
click at [623, 165] on div "95" at bounding box center [624, 170] width 16 height 17
click at [620, 165] on div "95" at bounding box center [624, 170] width 16 height 17
click at [620, 162] on div "95" at bounding box center [624, 170] width 16 height 17
click at [623, 155] on th "L 27" at bounding box center [623, 140] width 15 height 41
click at [554, 76] on li "Tâches" at bounding box center [549, 75] width 90 height 23
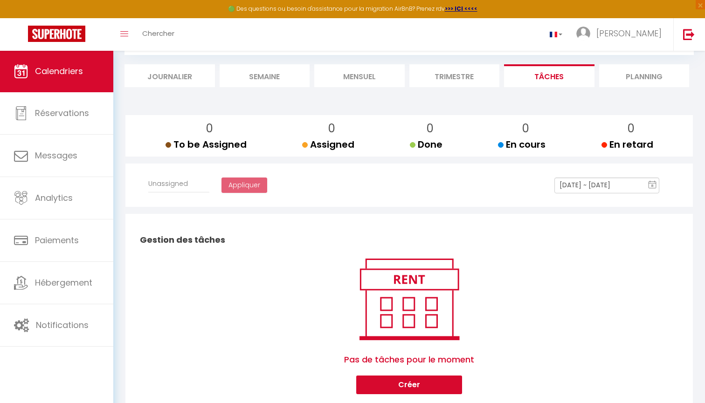
select select
click at [350, 77] on li "Mensuel" at bounding box center [359, 75] width 90 height 23
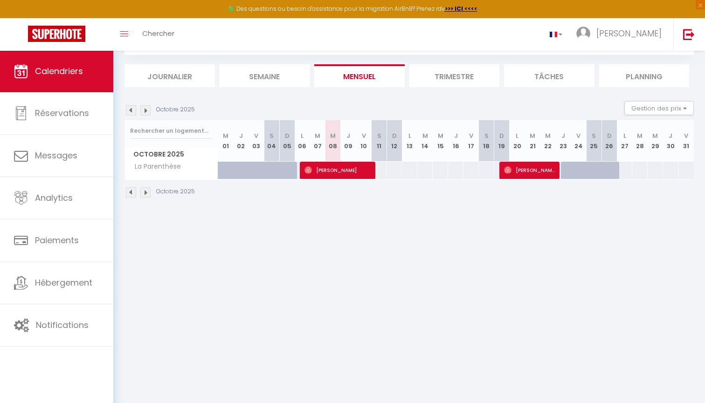
click at [671, 78] on li "Planning" at bounding box center [644, 75] width 90 height 23
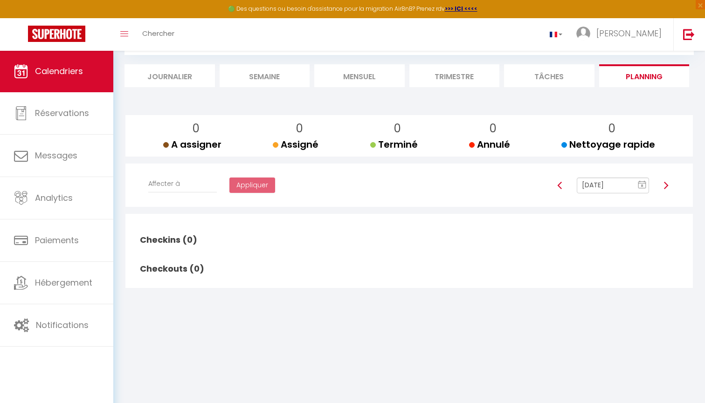
click at [661, 70] on li "Planning" at bounding box center [644, 75] width 90 height 23
click at [568, 77] on li "Tâches" at bounding box center [549, 75] width 90 height 23
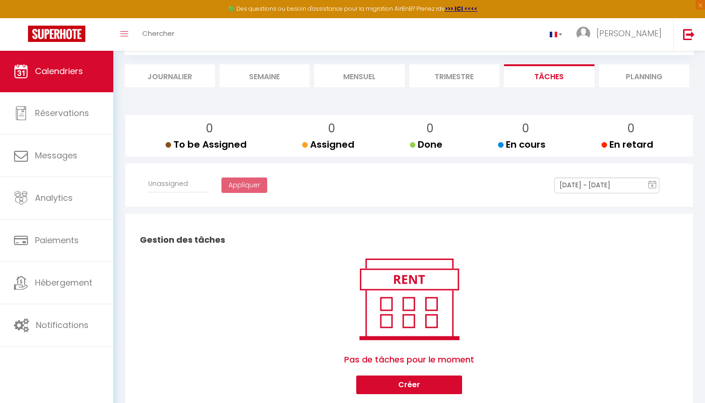
select select
click at [466, 75] on li "Trimestre" at bounding box center [454, 75] width 90 height 23
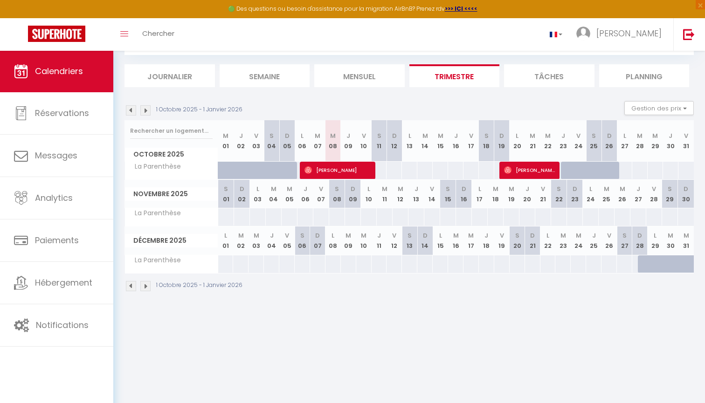
click at [620, 186] on abbr "M" at bounding box center [622, 189] width 6 height 9
